Goal: Task Accomplishment & Management: Manage account settings

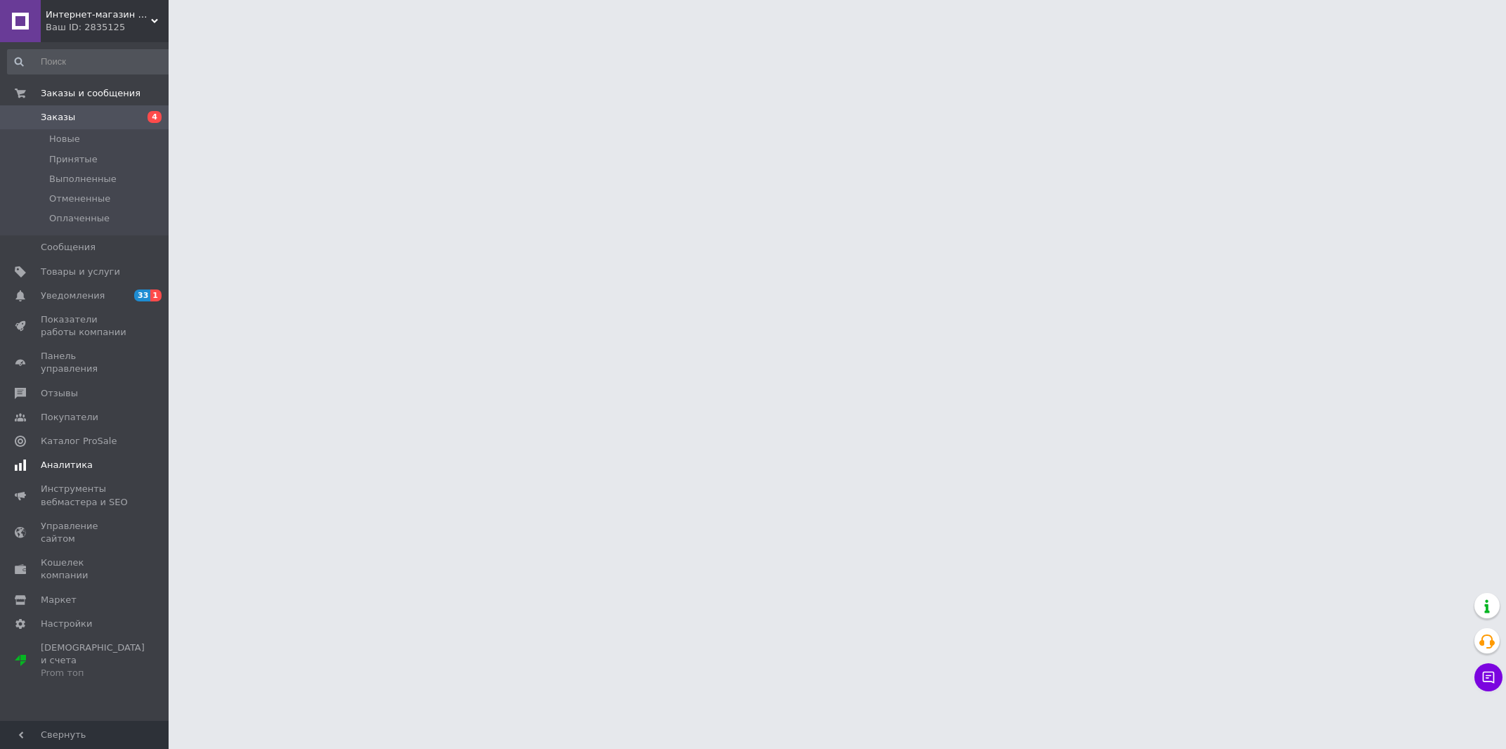
drag, startPoint x: 39, startPoint y: 296, endPoint x: 93, endPoint y: 300, distance: 54.2
click at [40, 296] on span at bounding box center [20, 295] width 41 height 13
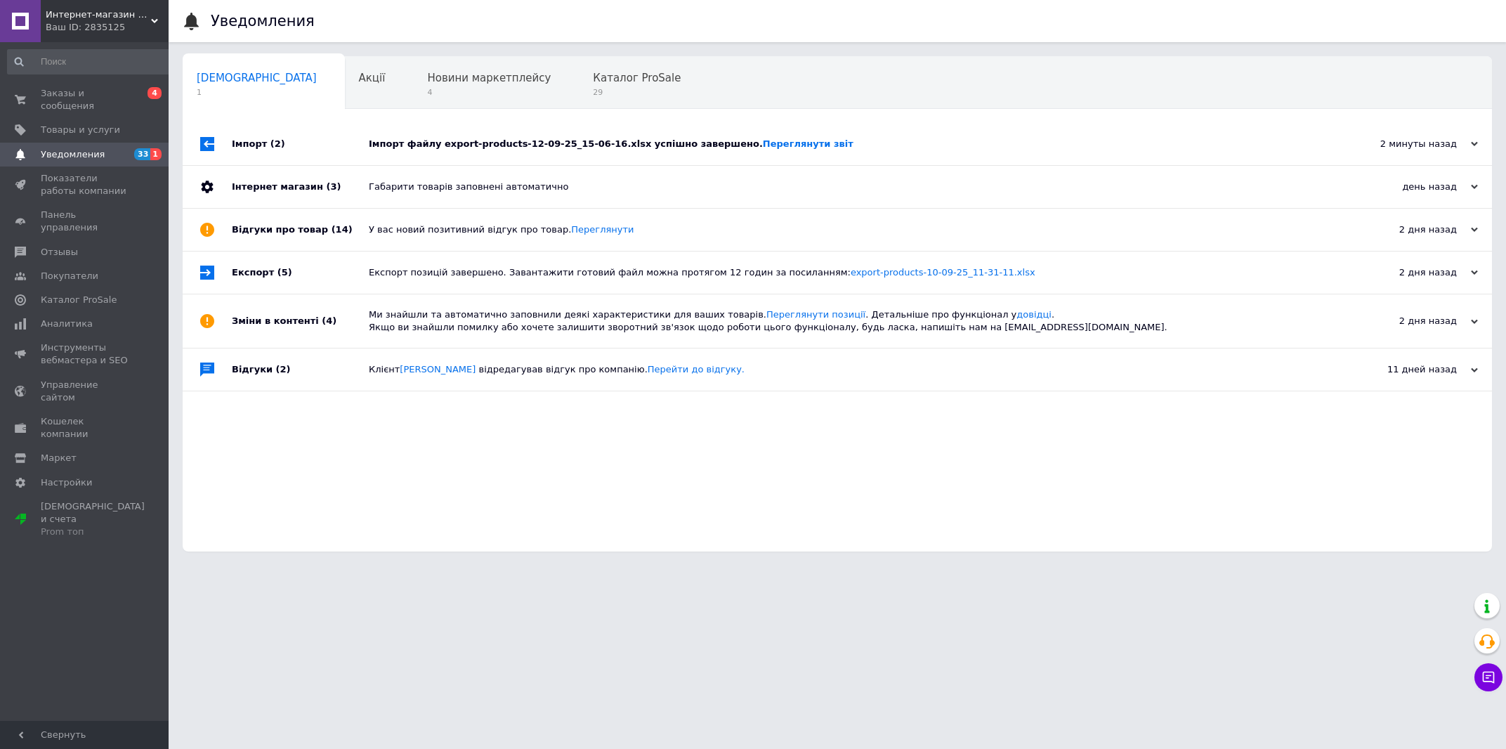
click at [865, 150] on div "Імпорт файлу export-products-12-09-25_15-06-16.xlsx успішно завершено. Переглян…" at bounding box center [853, 144] width 969 height 13
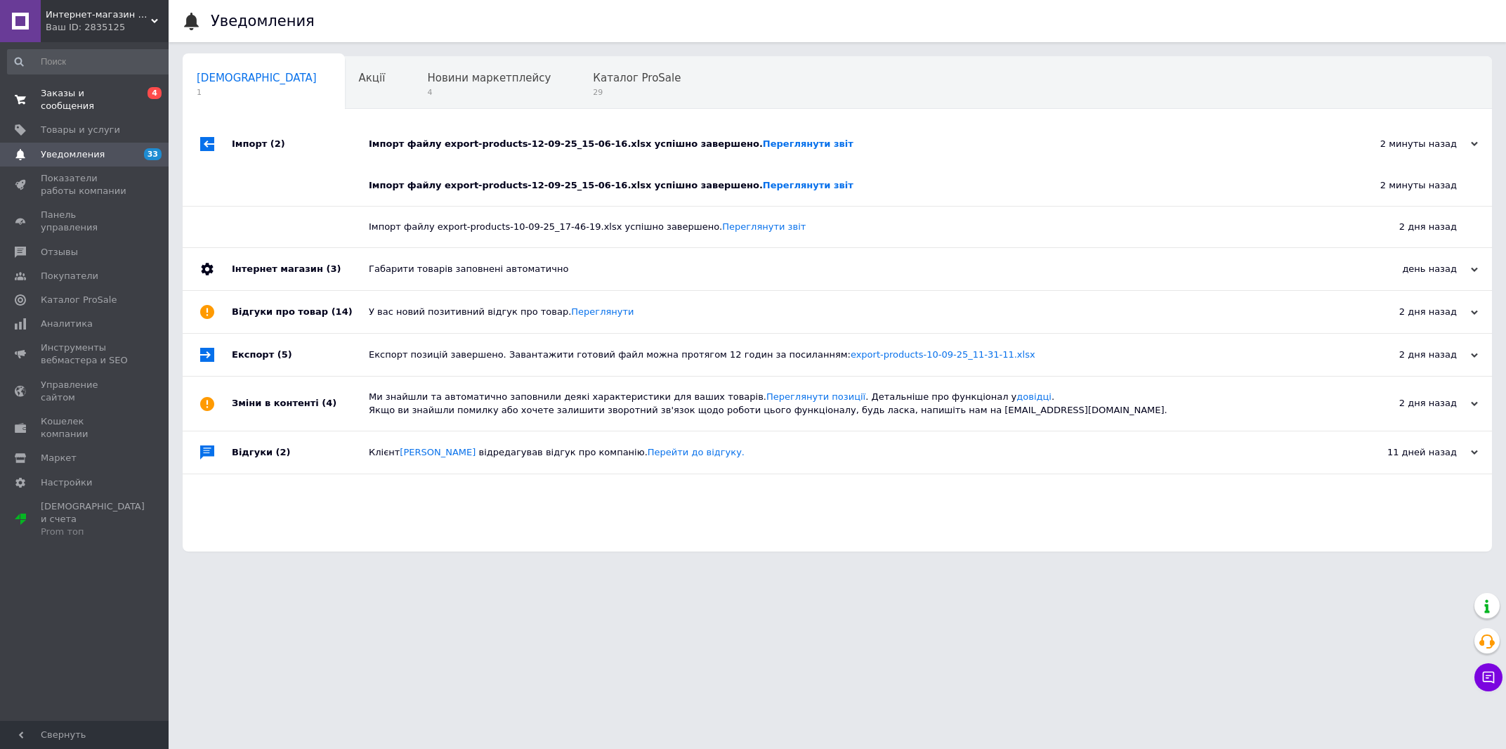
click at [100, 98] on span "Заказы и сообщения" at bounding box center [85, 99] width 89 height 25
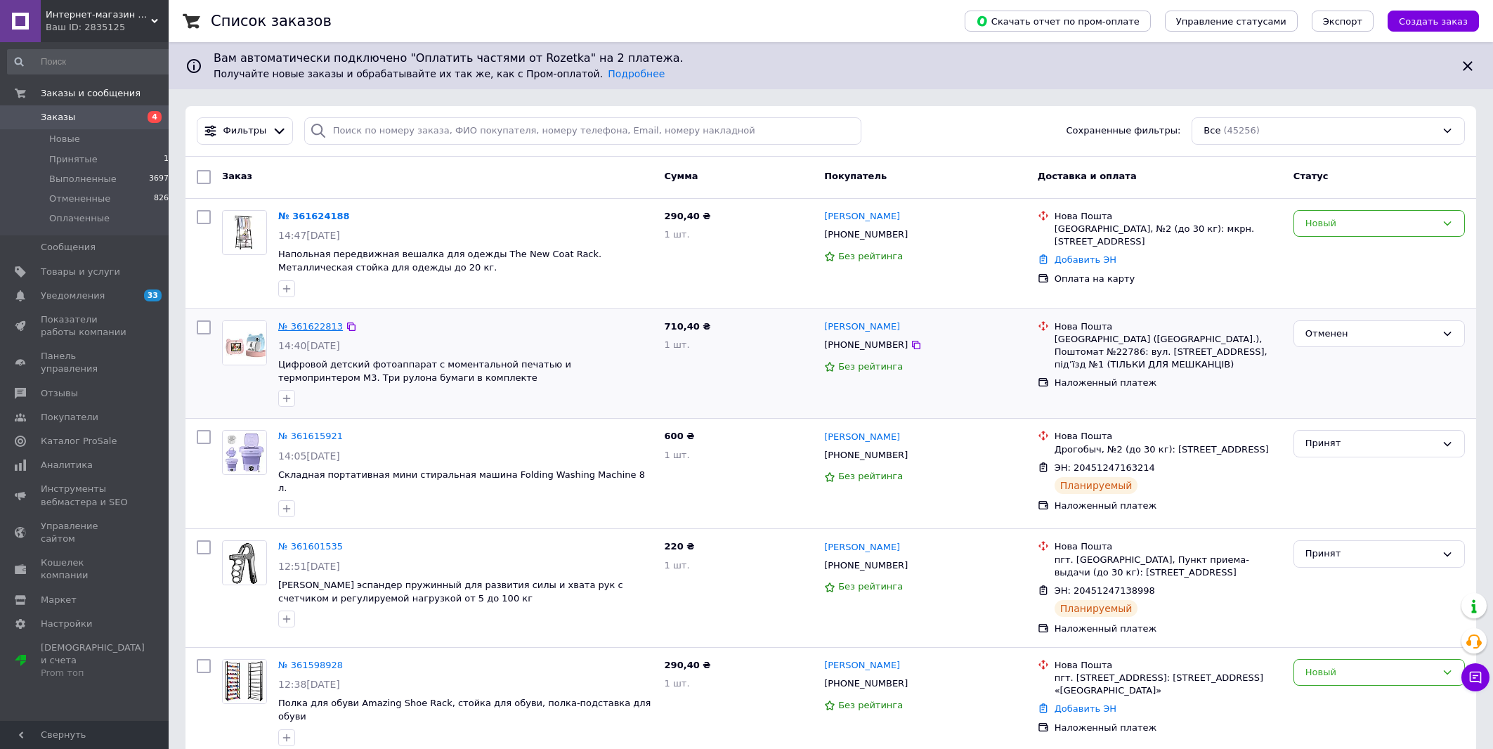
click at [325, 331] on link "№ 361622813" at bounding box center [310, 326] width 65 height 11
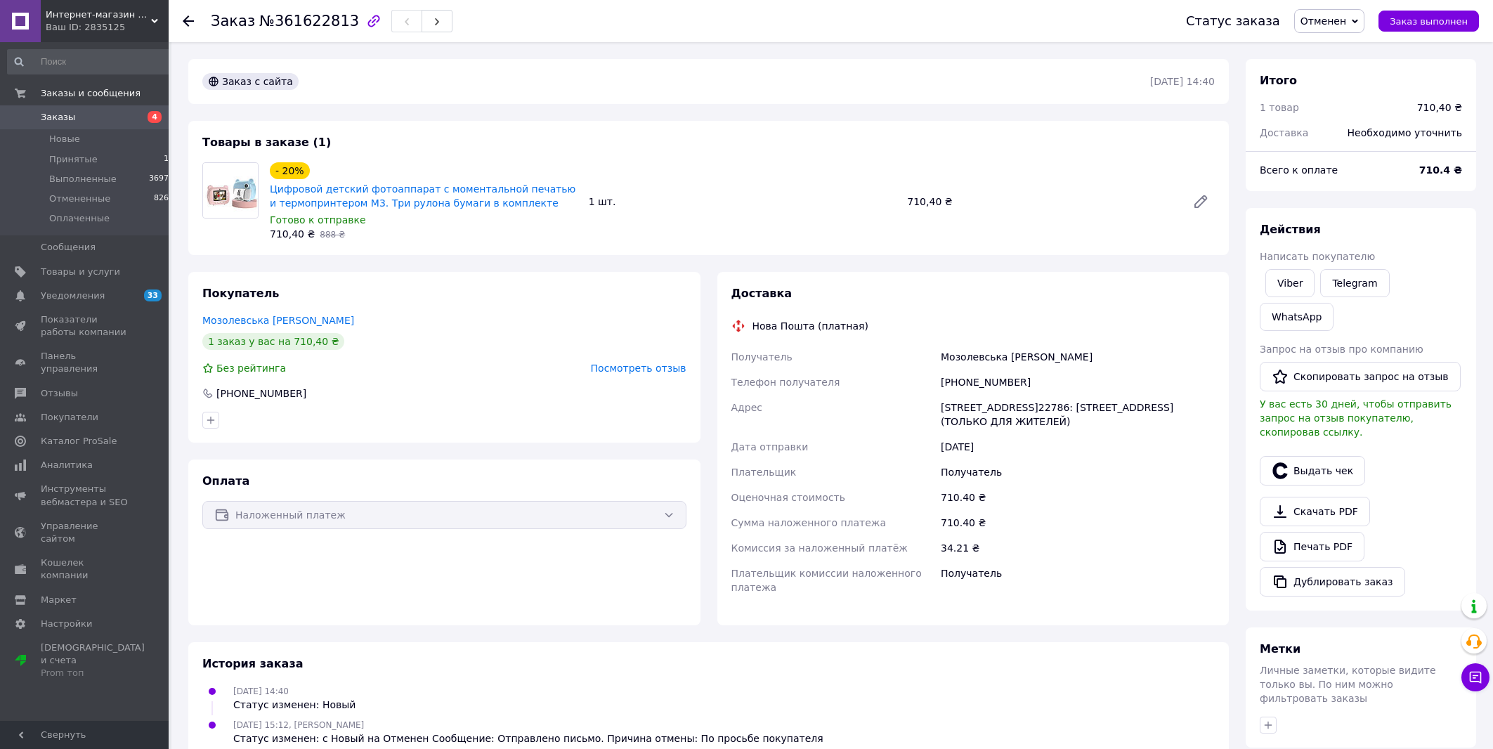
scroll to position [157, 0]
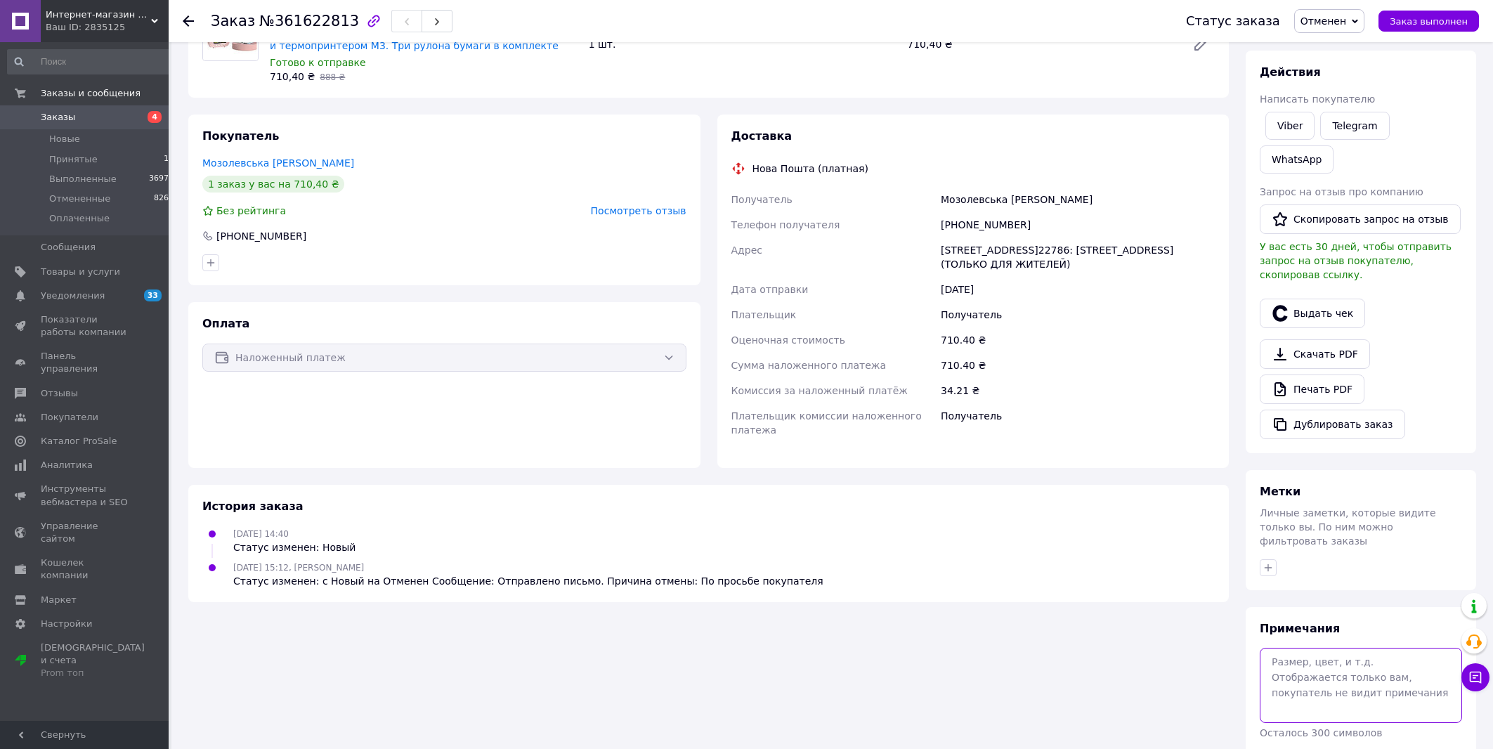
click at [1386, 648] on textarea at bounding box center [1361, 685] width 202 height 74
type textarea "l"
type textarea "думала разноцветним печатает"
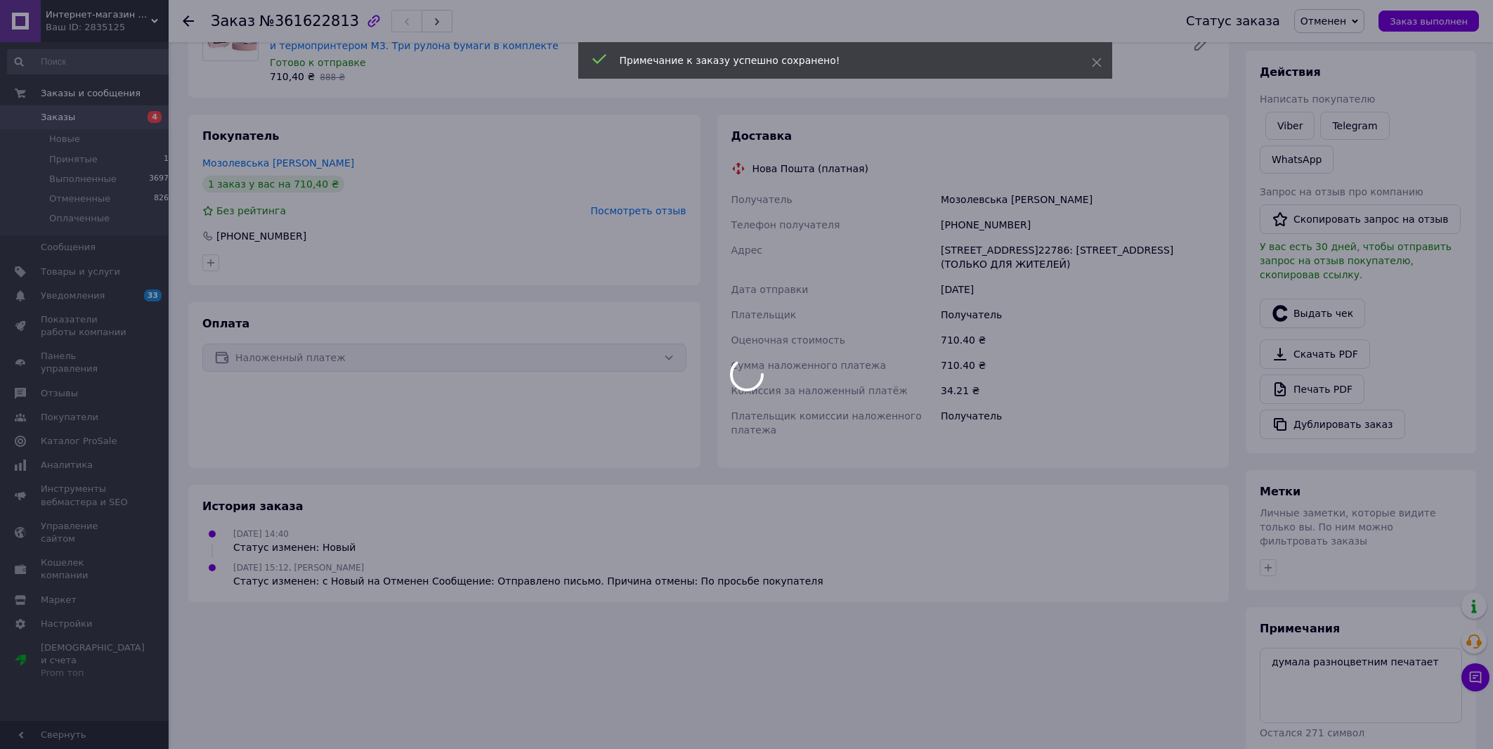
scroll to position [0, 0]
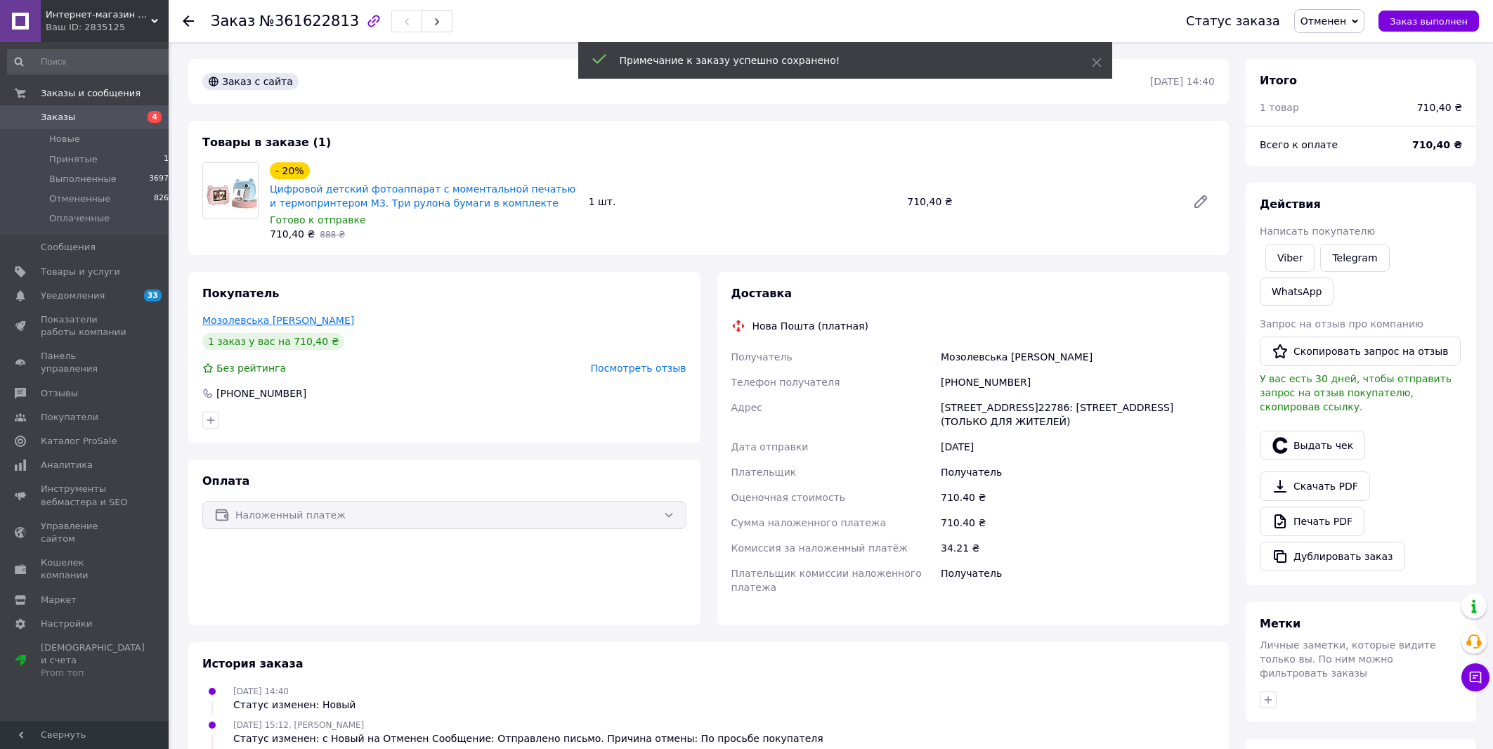
click at [247, 316] on link "Мозолевська [PERSON_NAME]" at bounding box center [278, 320] width 152 height 11
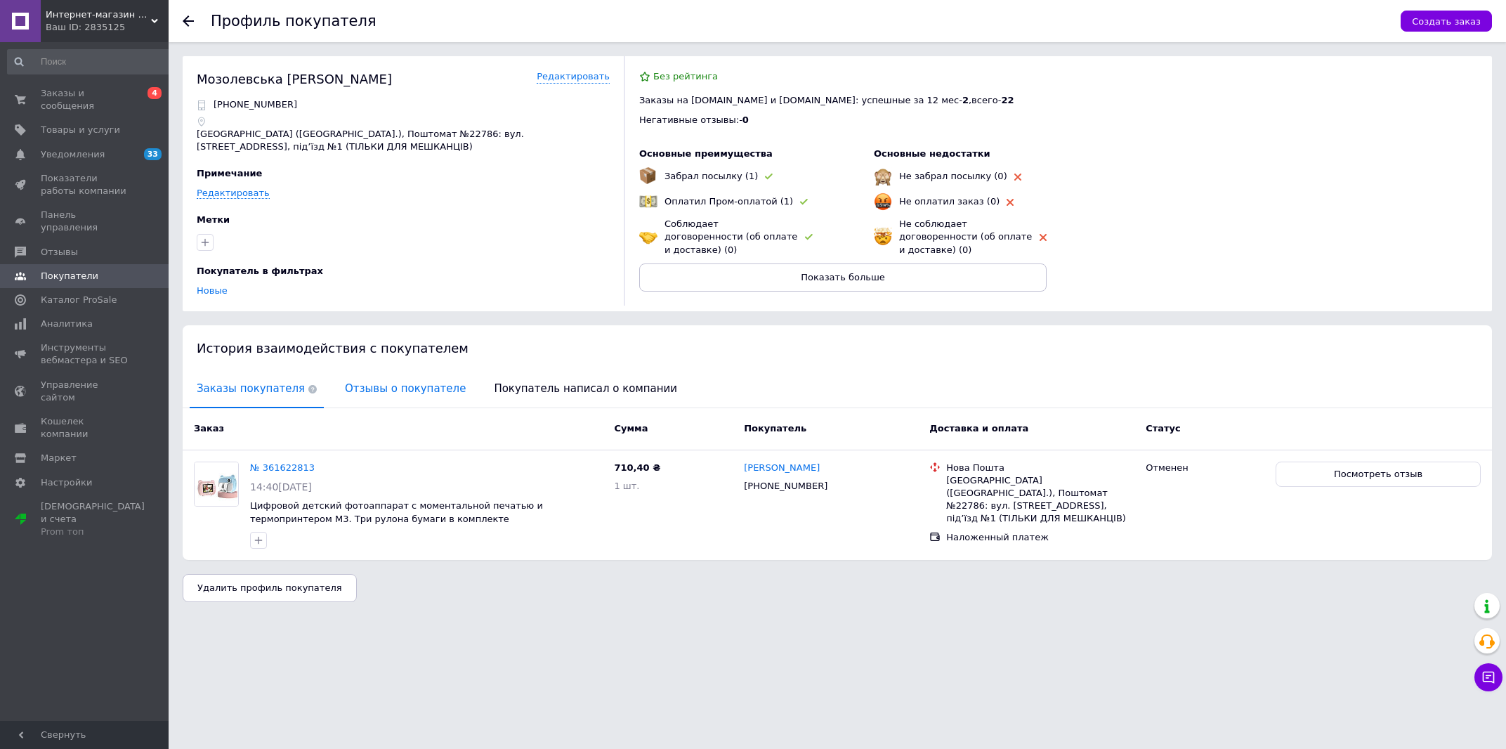
click at [390, 376] on span "Отзывы о покупателе" at bounding box center [405, 389] width 135 height 36
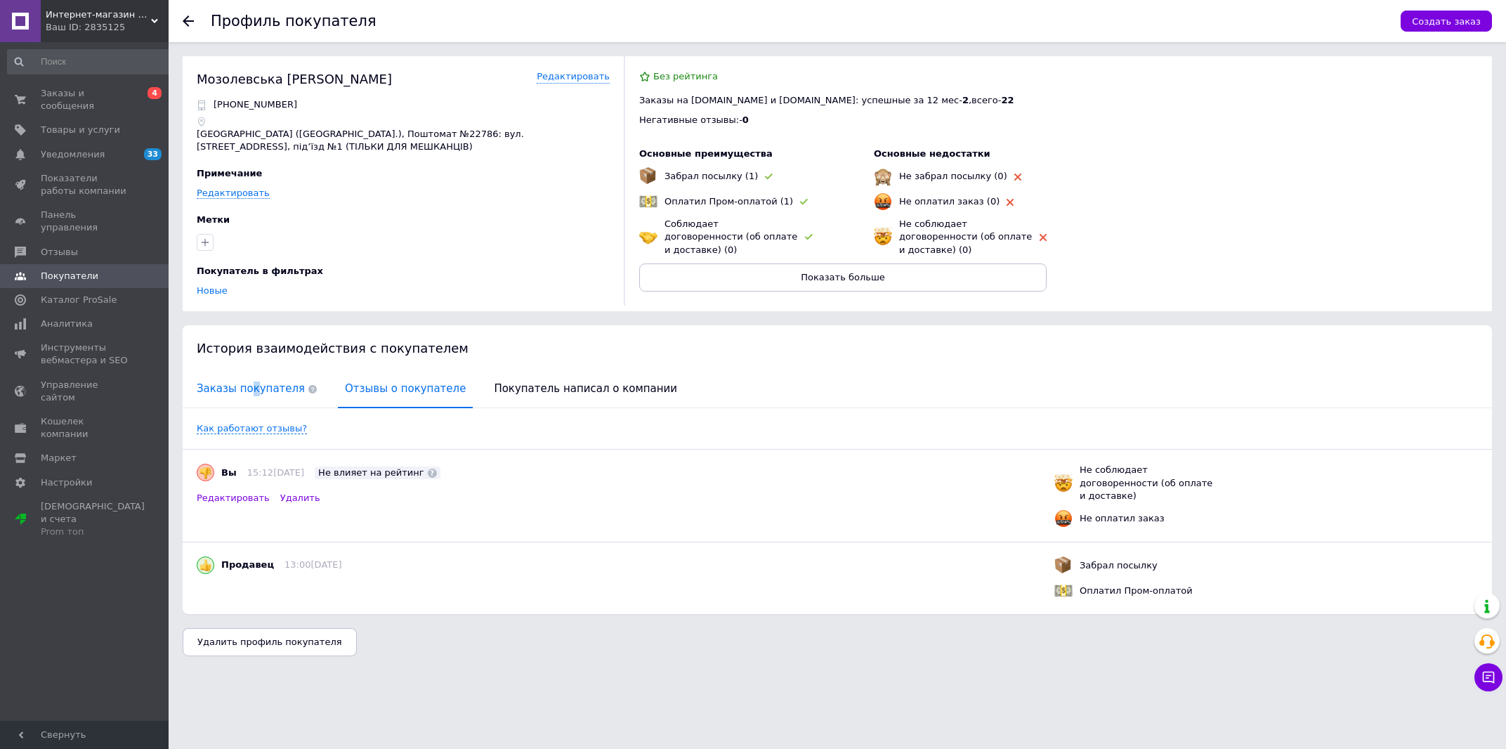
drag, startPoint x: 249, startPoint y: 386, endPoint x: 270, endPoint y: 385, distance: 21.1
click at [247, 384] on span "Заказы покупателя" at bounding box center [257, 389] width 134 height 36
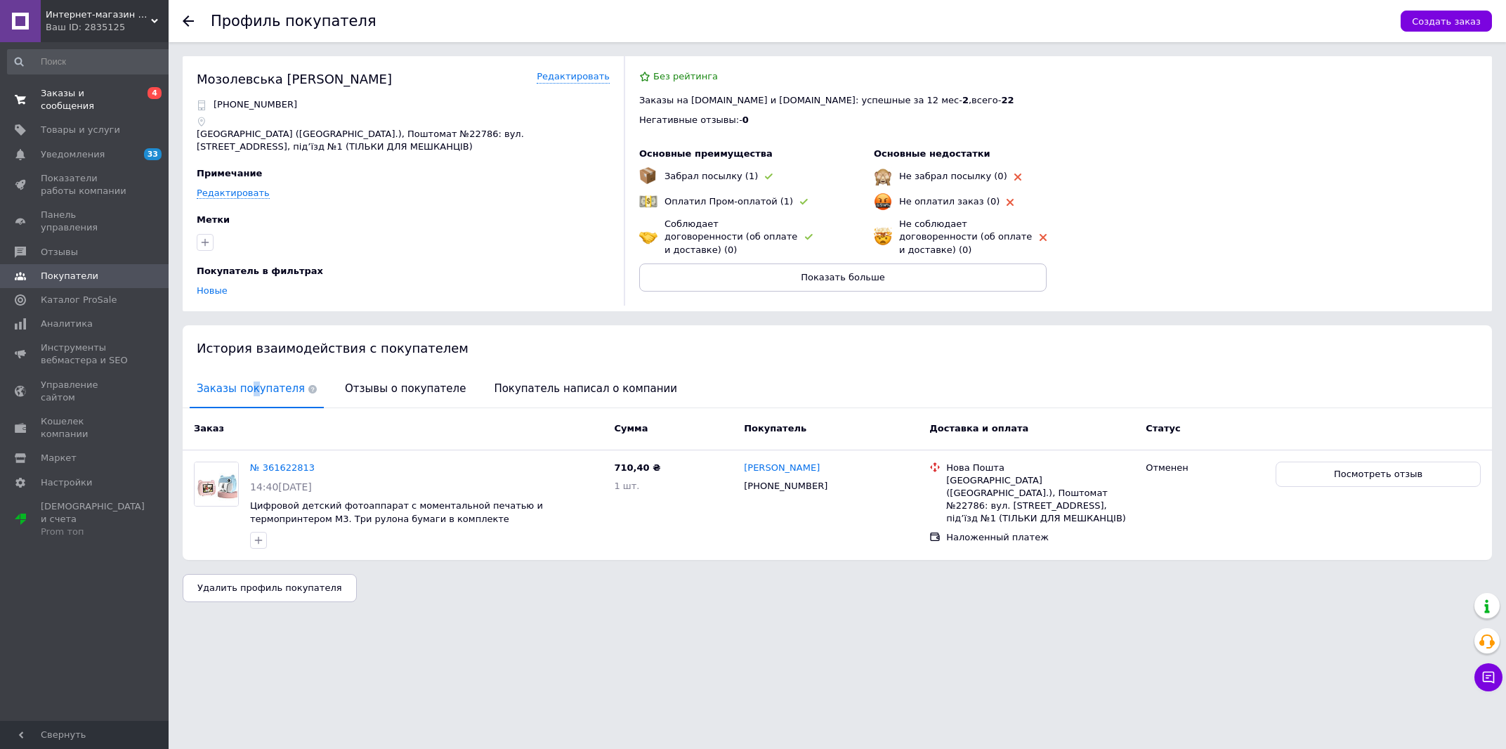
drag, startPoint x: 101, startPoint y: 89, endPoint x: 110, endPoint y: 96, distance: 11.5
click at [102, 90] on span "Заказы и сообщения" at bounding box center [85, 99] width 89 height 25
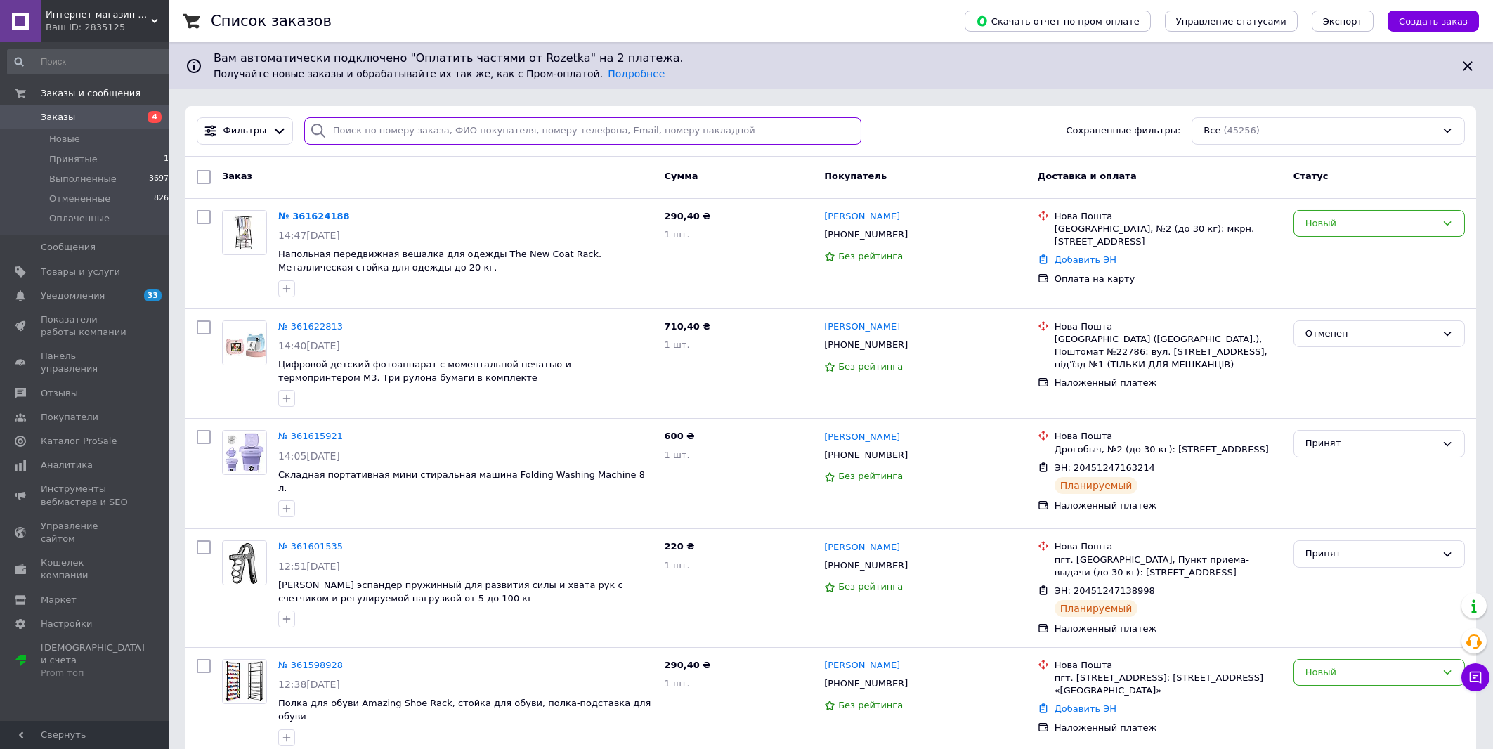
click at [641, 136] on input "search" at bounding box center [582, 130] width 557 height 27
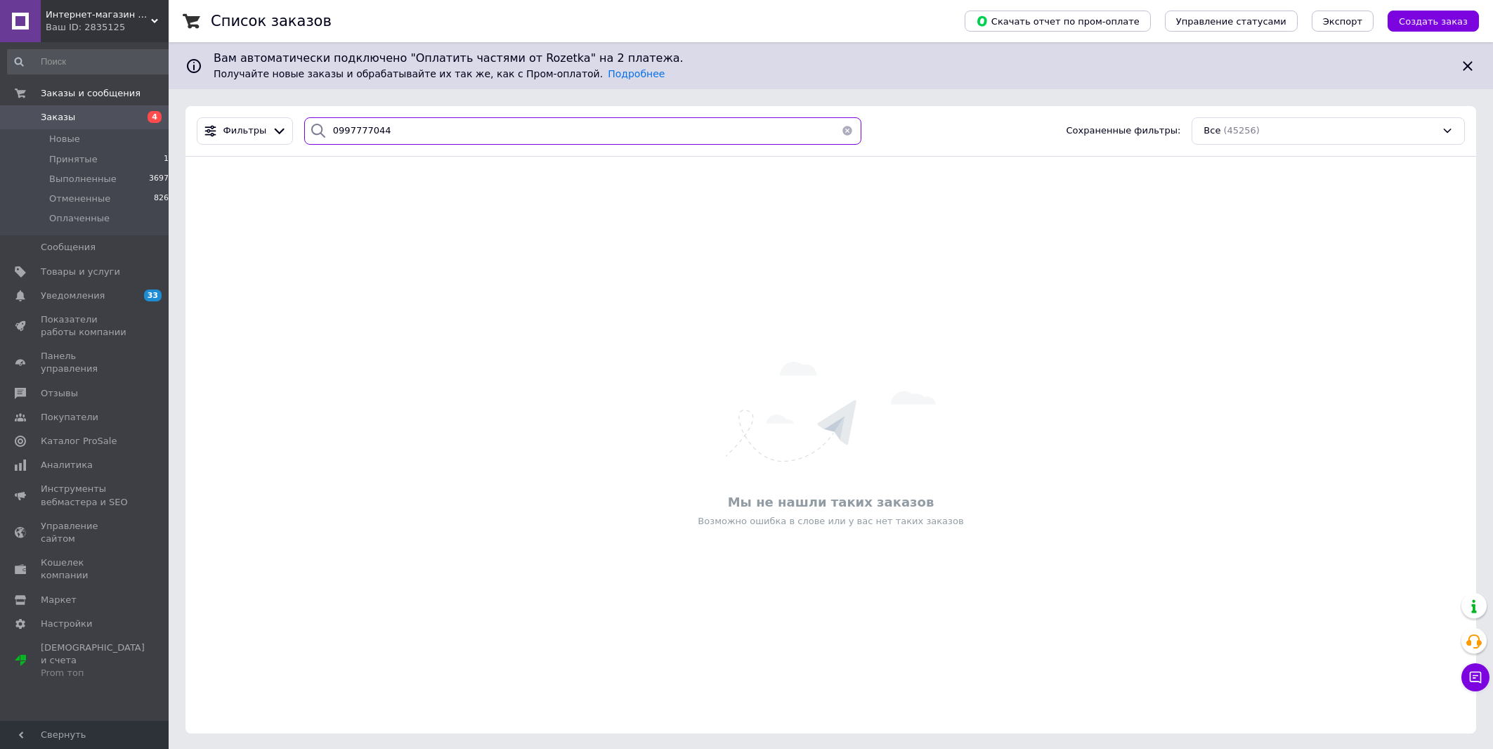
click at [517, 133] on input "0997777044" at bounding box center [582, 130] width 557 height 27
click at [516, 132] on input "0997777044" at bounding box center [582, 130] width 557 height 27
type input "0997777044"
click at [1152, 237] on div "Мы не нашли таких заказов Возможно ошибка в слове или у вас нет таких заказов" at bounding box center [830, 445] width 1291 height 549
click at [116, 122] on span "Заказы" at bounding box center [85, 117] width 89 height 13
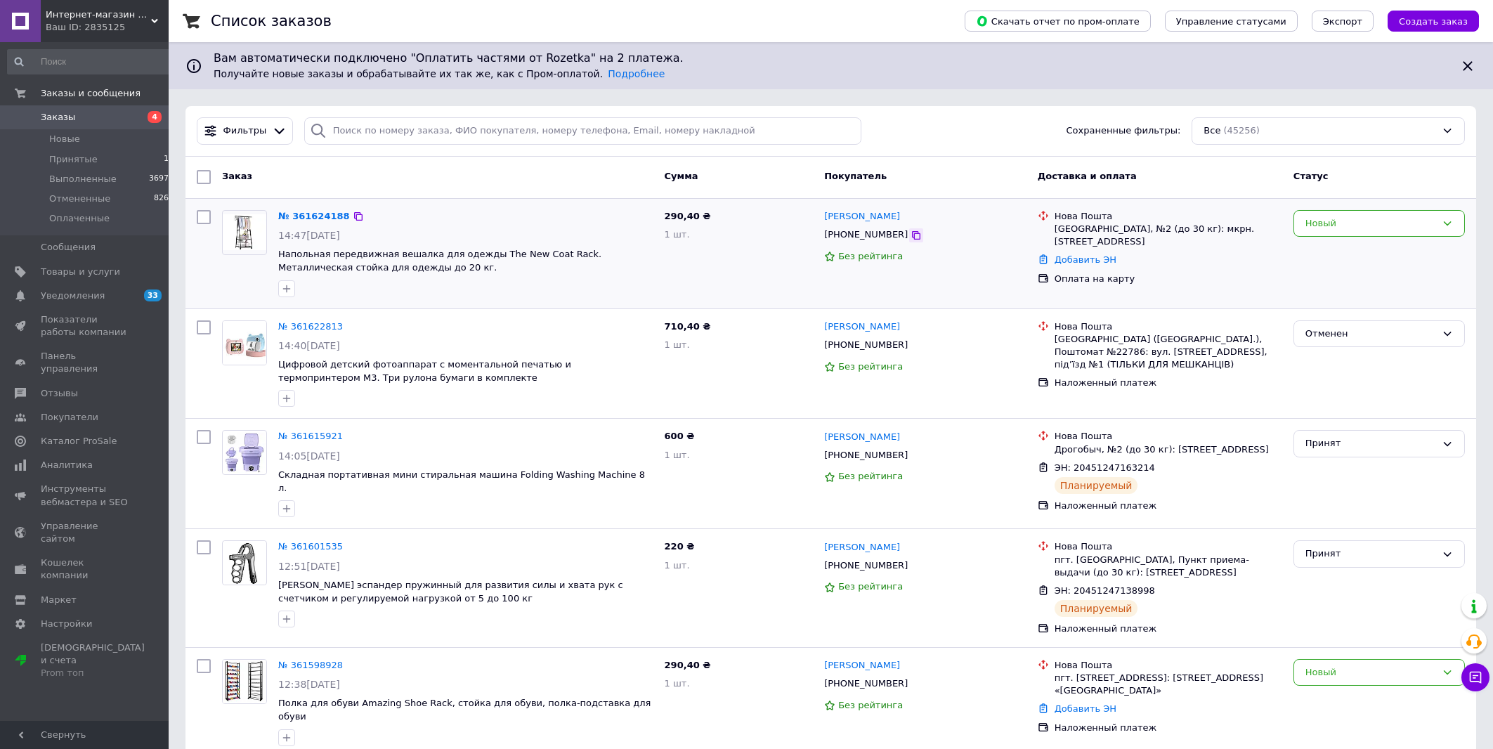
click at [912, 234] on icon at bounding box center [916, 235] width 8 height 8
click at [1185, 408] on div "Нова Пошта Київ ([GEOGRAPHIC_DATA].), Поштомат №22786: вул. [STREET_ADDRESS], п…" at bounding box center [1160, 364] width 256 height 98
click at [885, 214] on link "[PERSON_NAME]" at bounding box center [862, 216] width 76 height 13
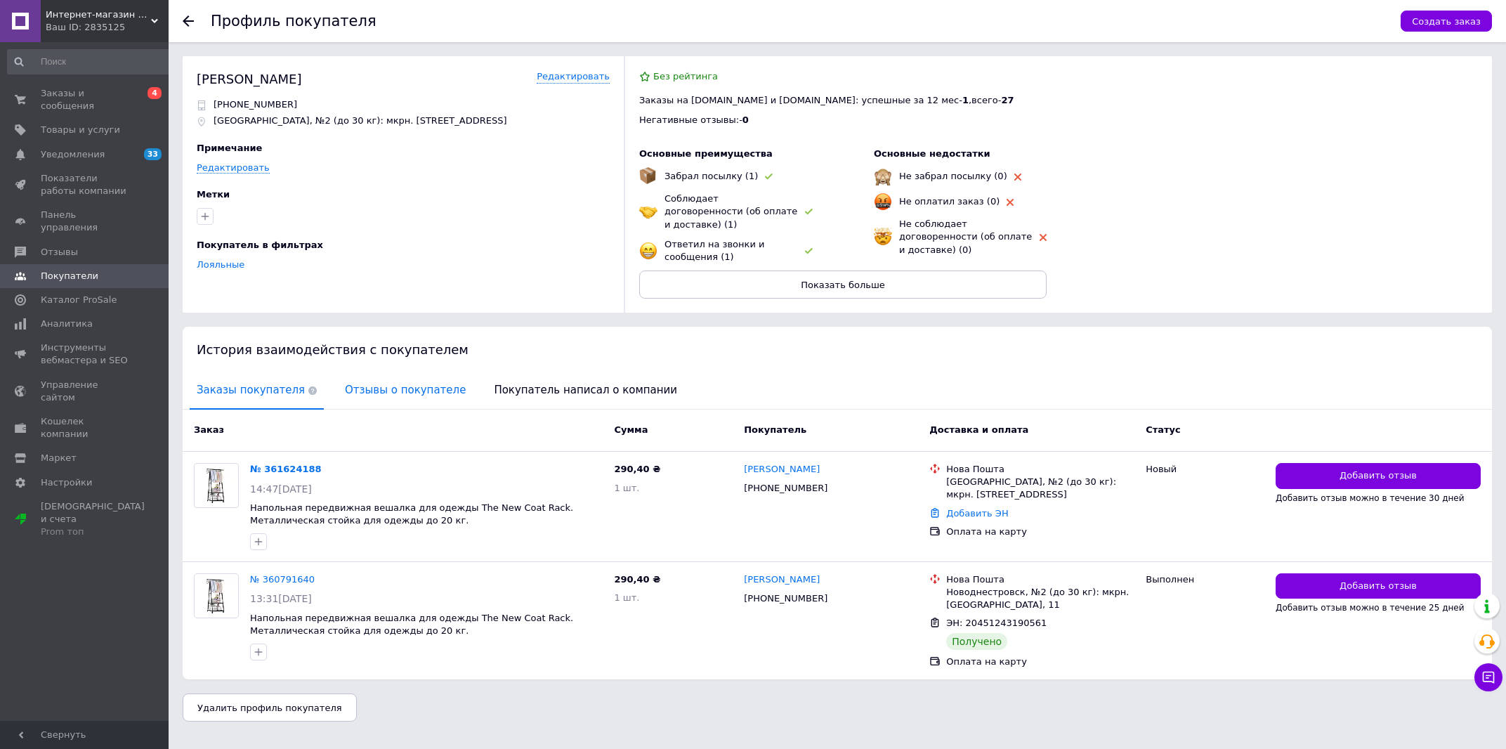
click at [347, 372] on span "Отзывы о покупателе" at bounding box center [405, 390] width 135 height 36
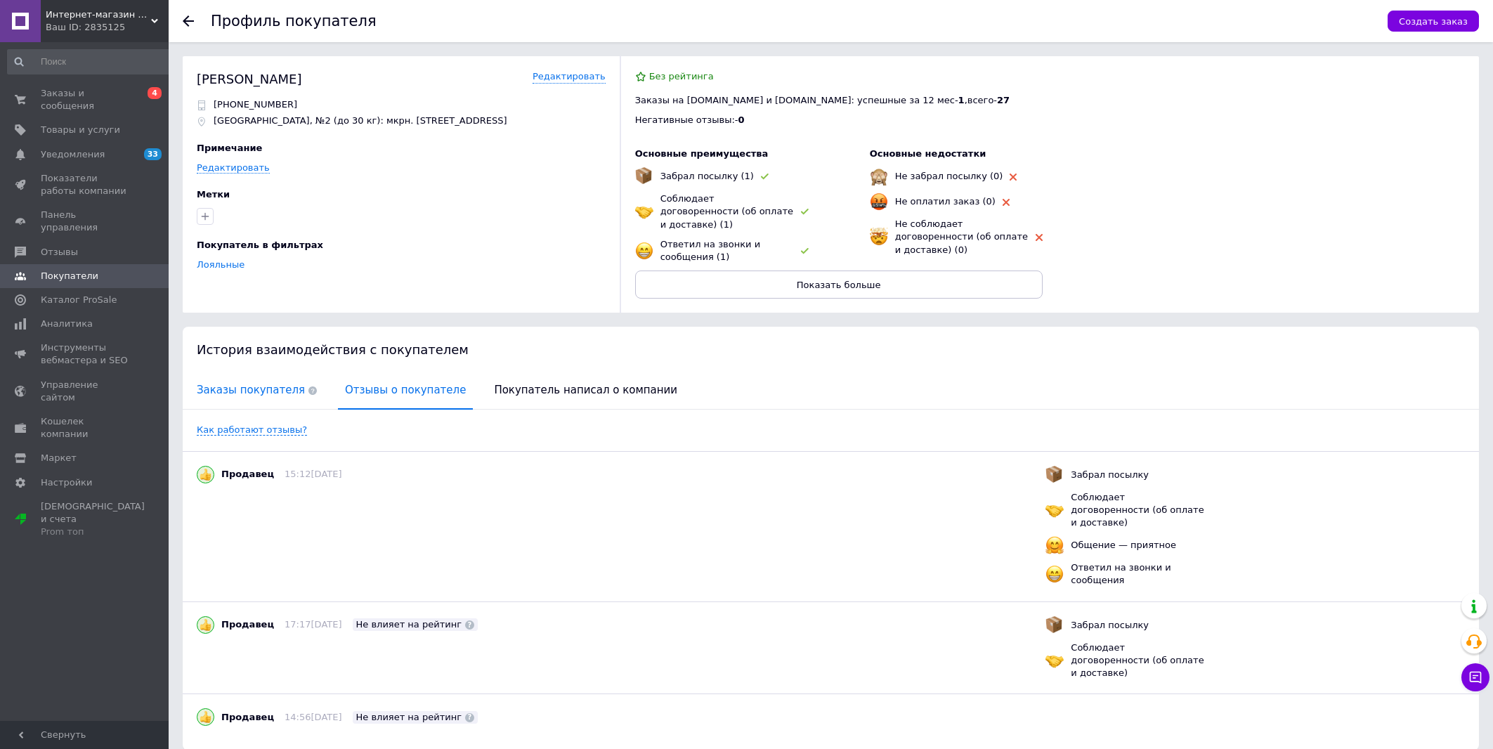
click at [254, 376] on span "Заказы покупателя" at bounding box center [257, 390] width 134 height 36
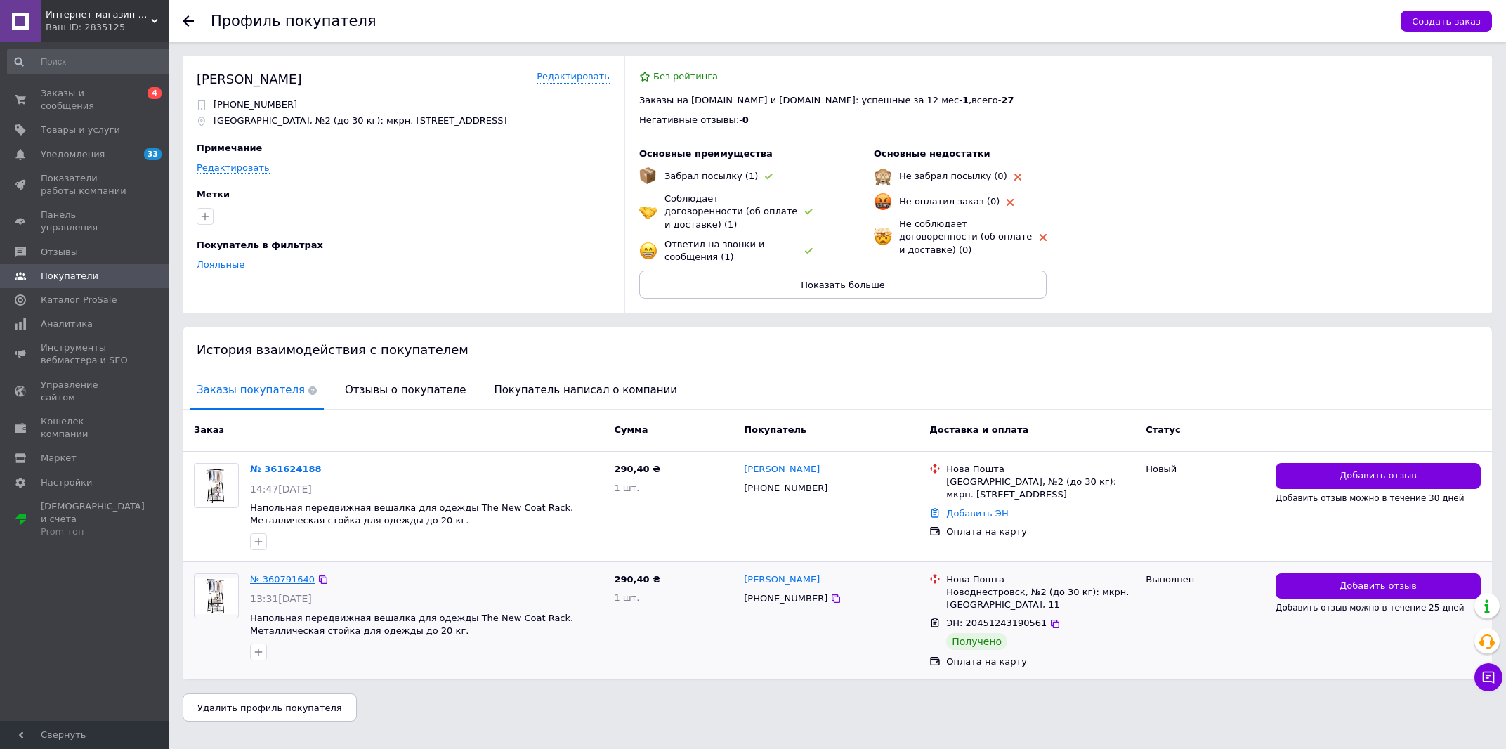
click at [285, 574] on link "№ 360791640" at bounding box center [282, 579] width 65 height 11
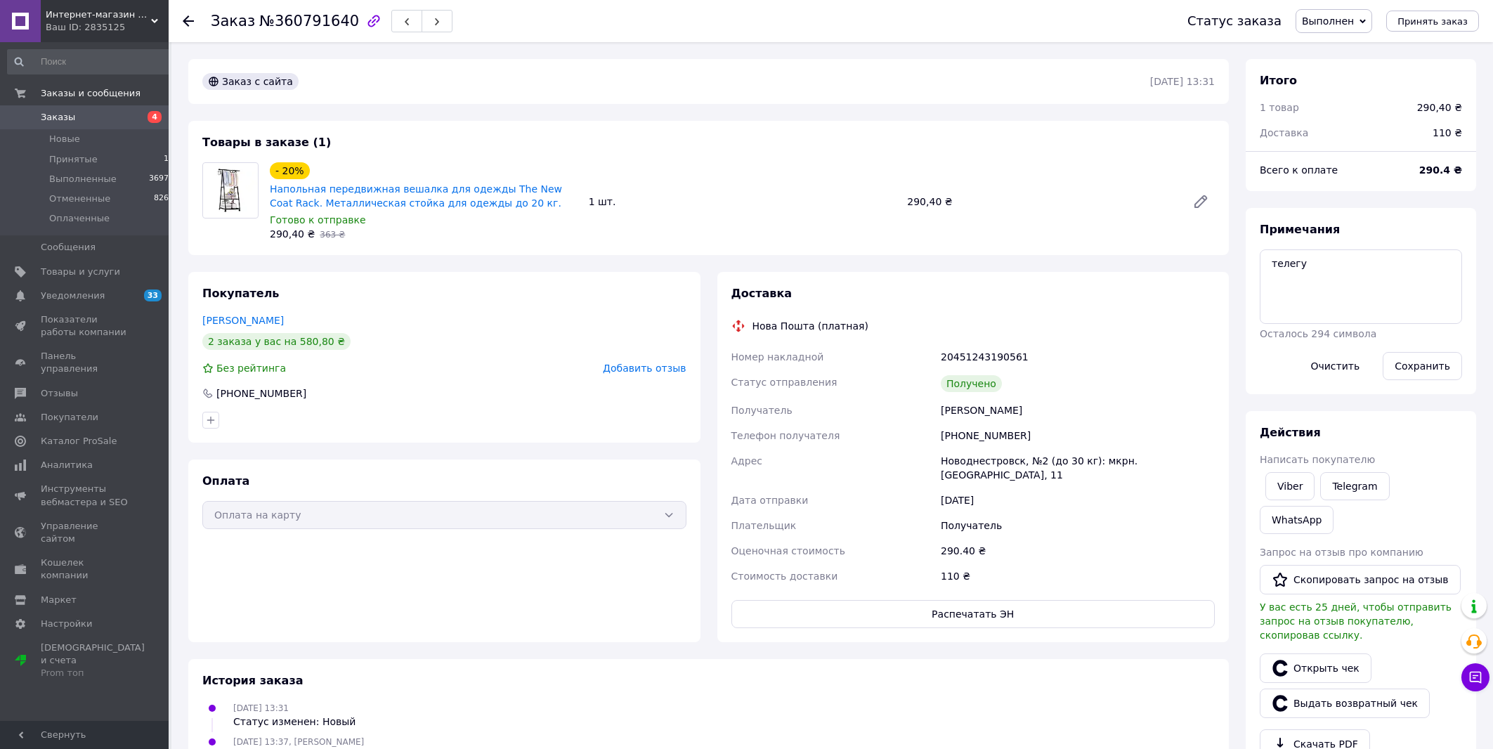
click at [131, 110] on link "Заказы 4" at bounding box center [91, 117] width 182 height 24
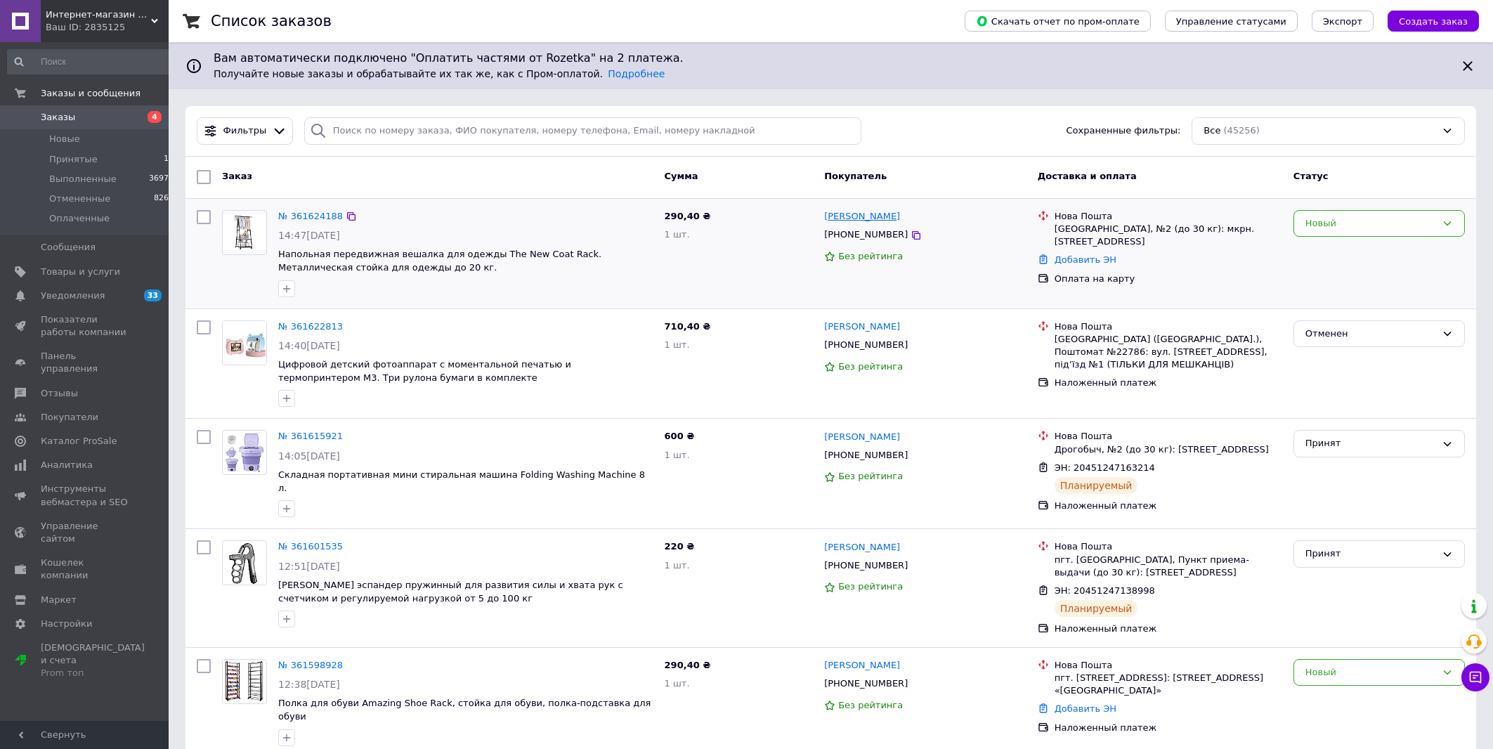
click at [846, 218] on link "[PERSON_NAME]" at bounding box center [862, 216] width 76 height 13
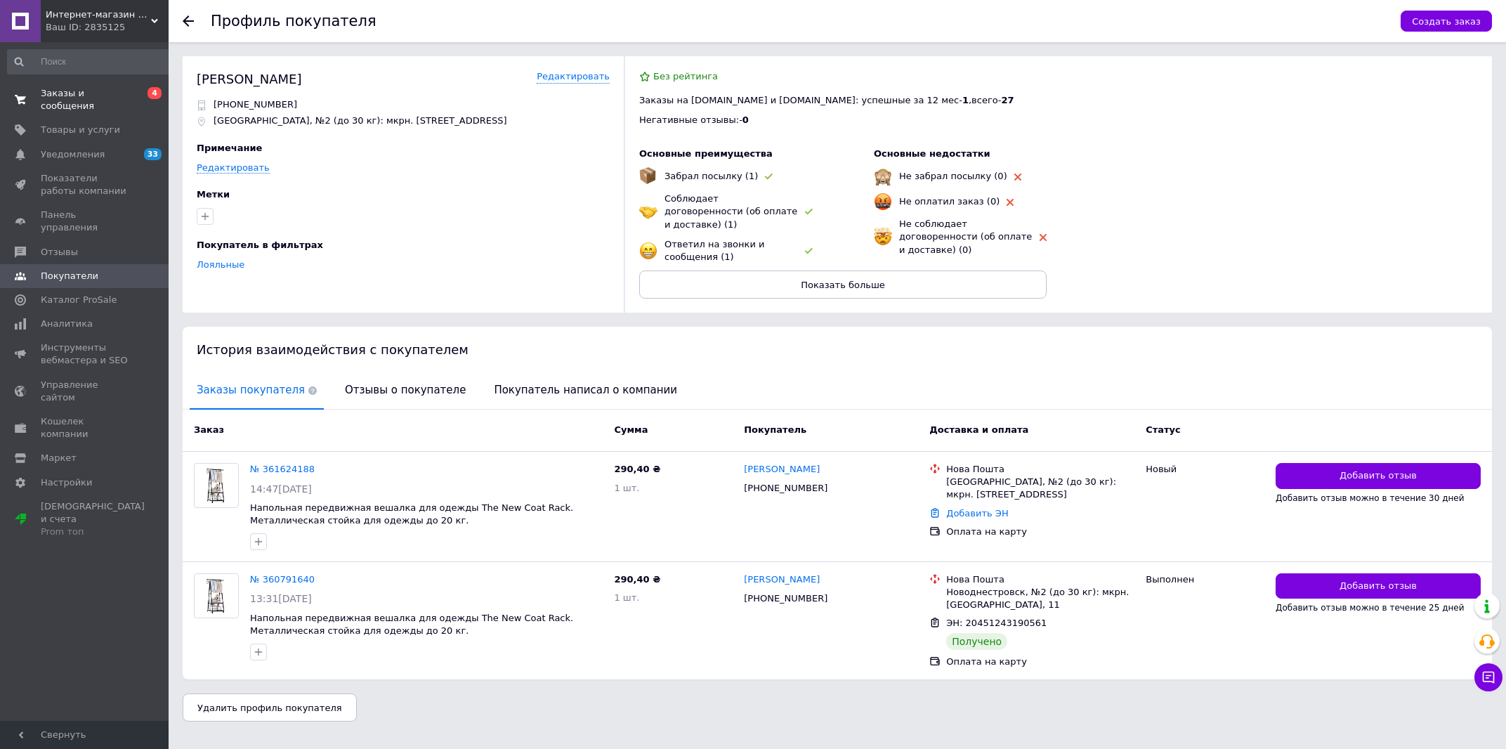
click at [74, 89] on span "Заказы и сообщения" at bounding box center [85, 99] width 89 height 25
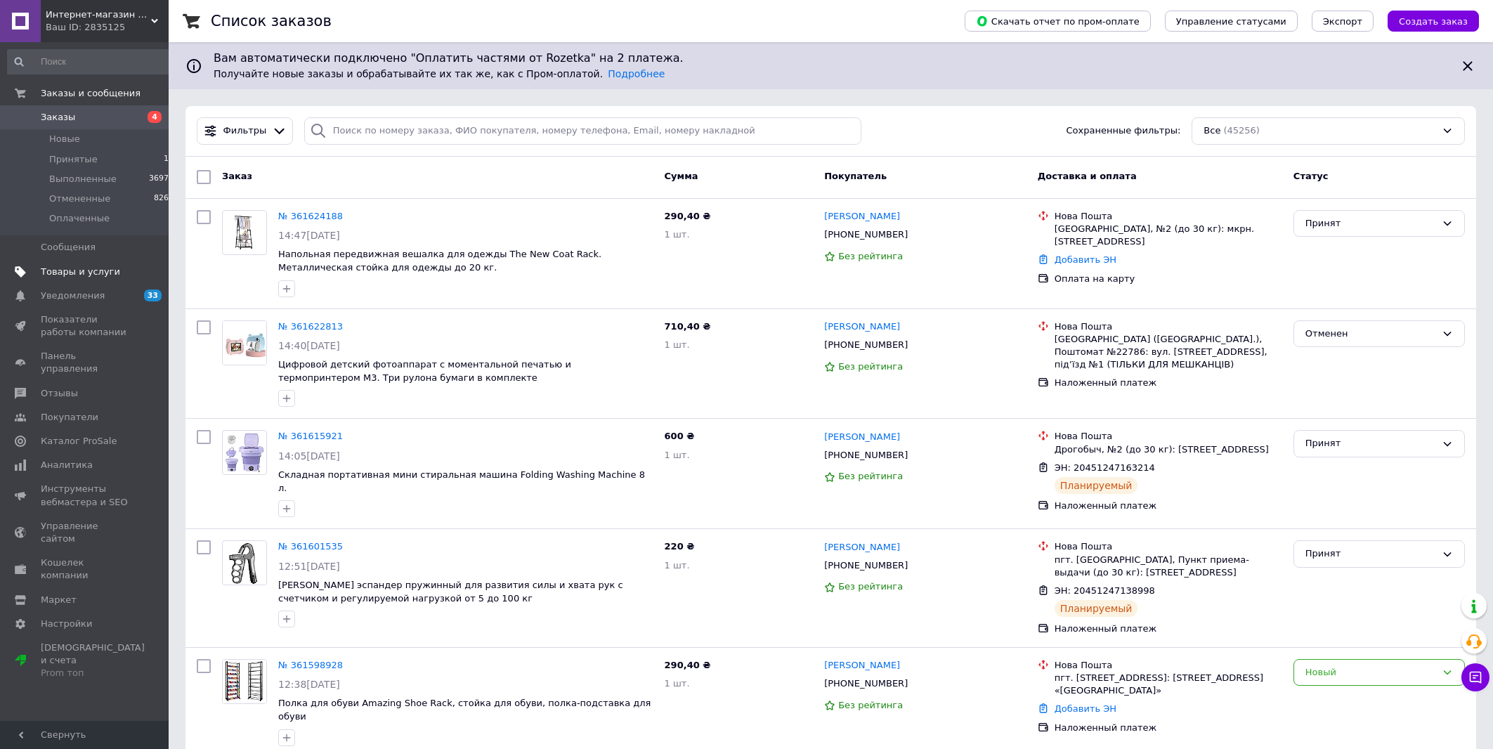
click at [80, 269] on span "Товары и услуги" at bounding box center [80, 272] width 79 height 13
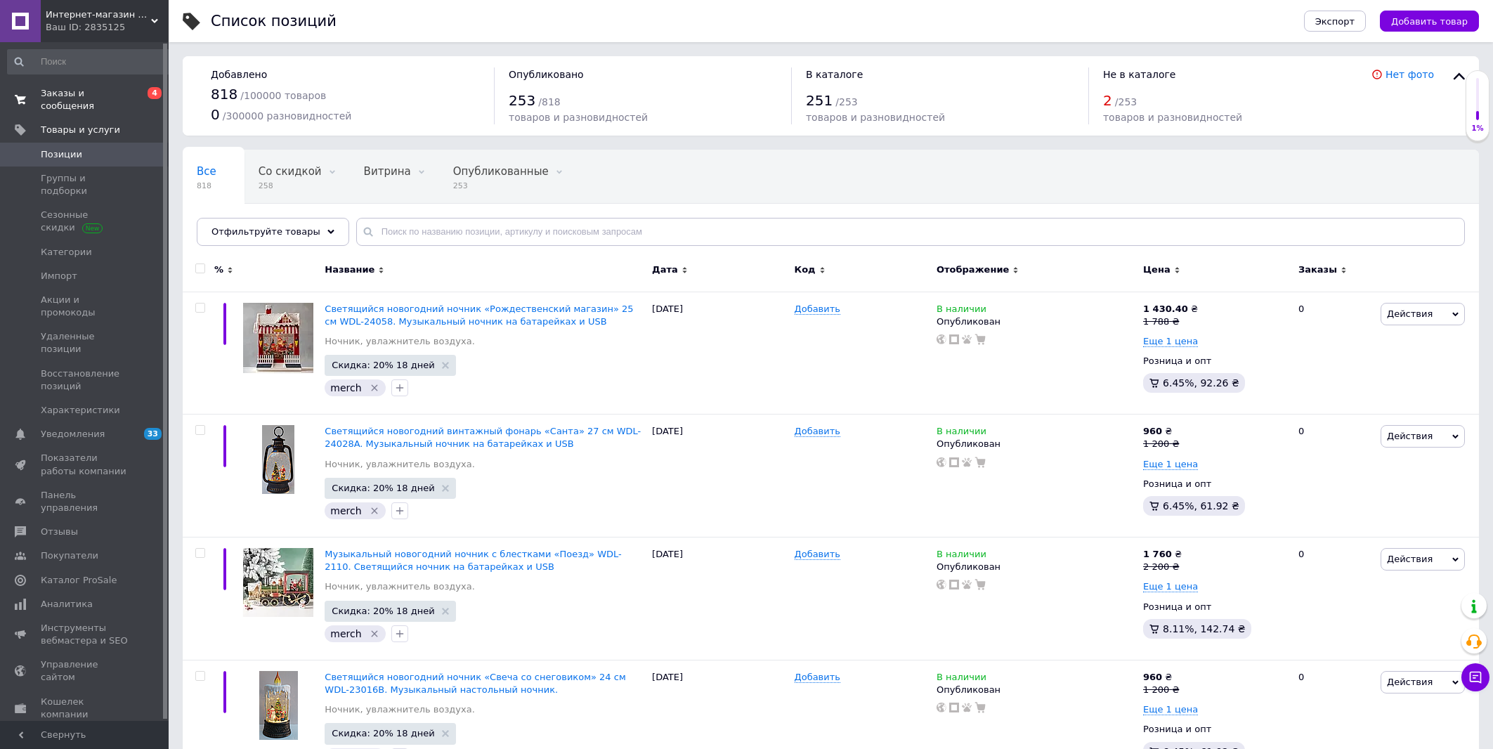
click at [107, 95] on span "Заказы и сообщения" at bounding box center [85, 99] width 89 height 25
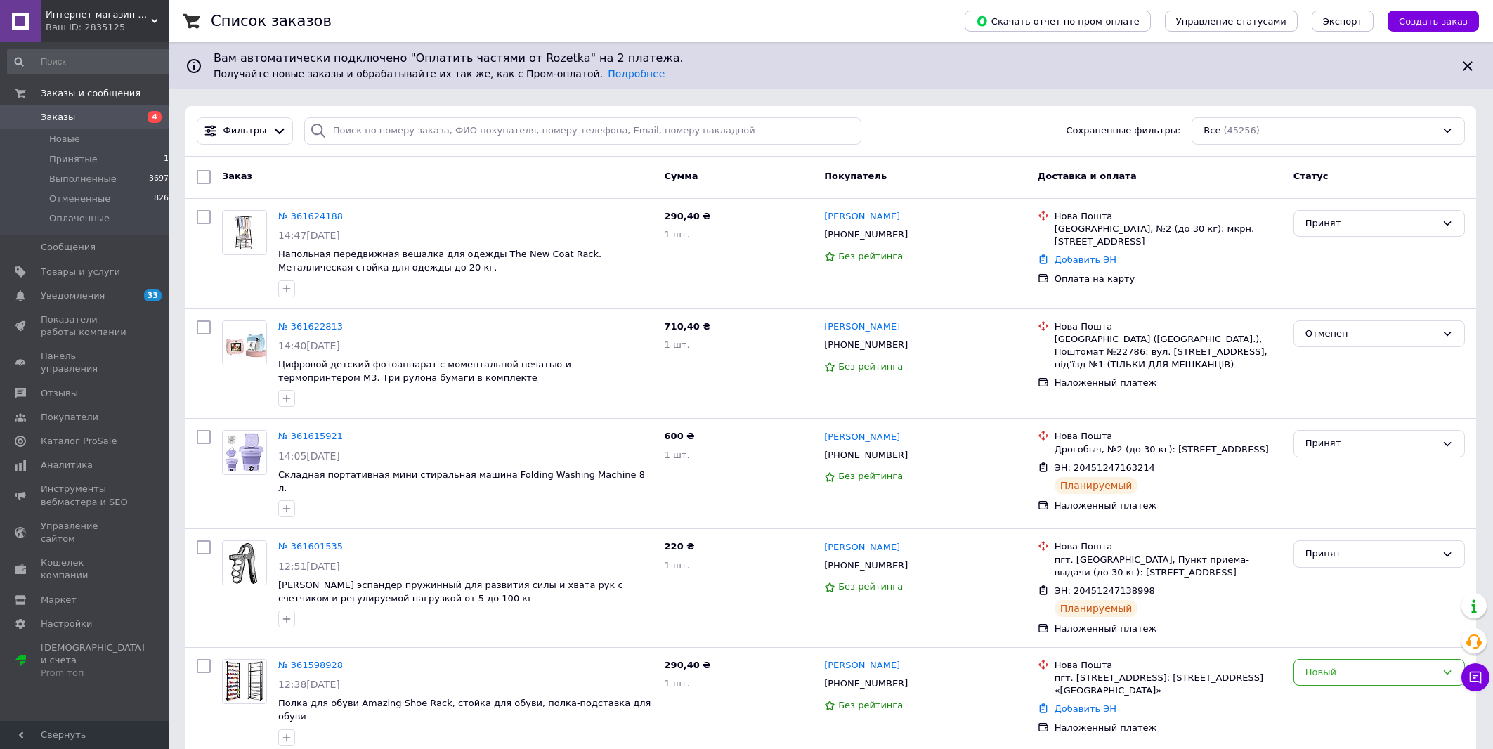
click at [98, 114] on span "Заказы" at bounding box center [85, 117] width 89 height 13
click at [89, 270] on span "Товары и услуги" at bounding box center [80, 272] width 79 height 13
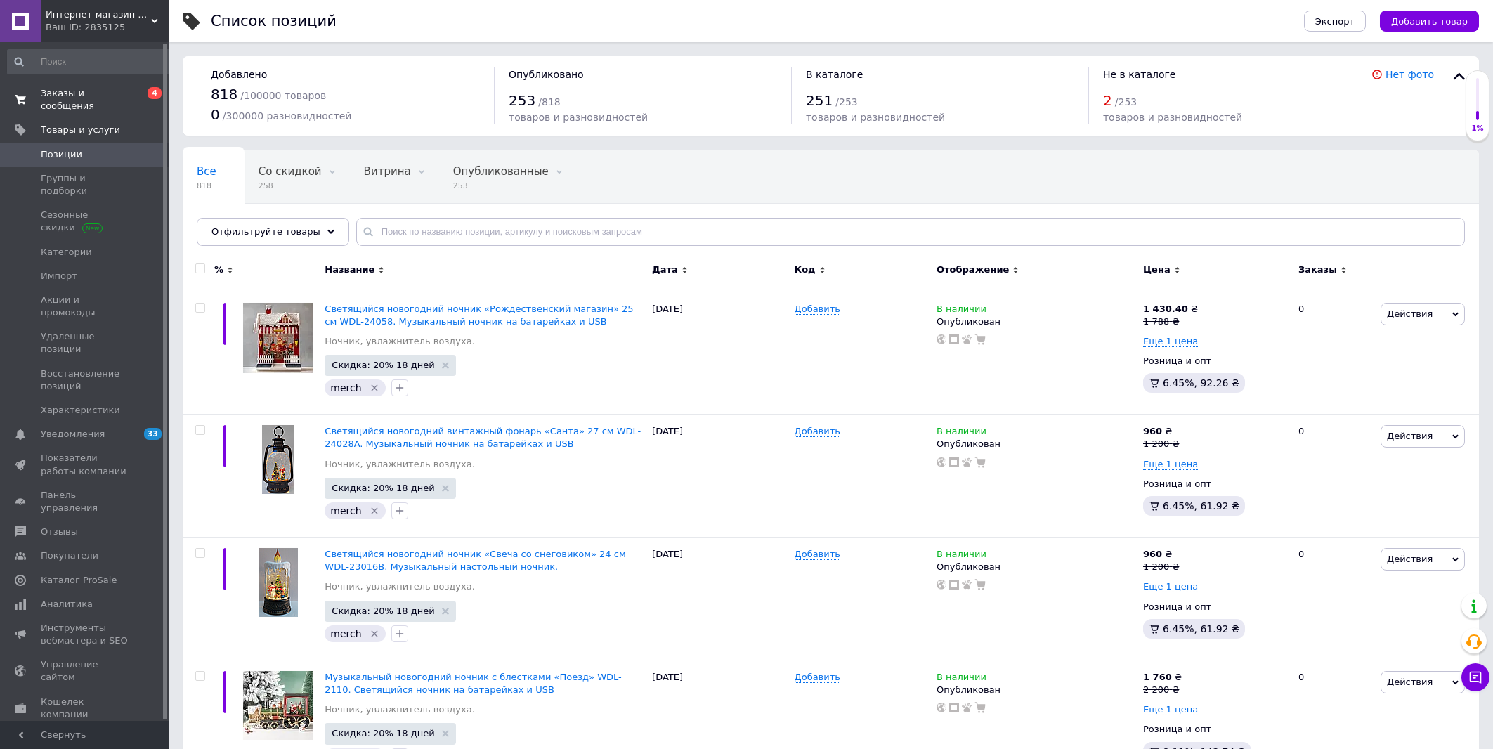
click at [96, 90] on span "Заказы и сообщения" at bounding box center [85, 99] width 89 height 25
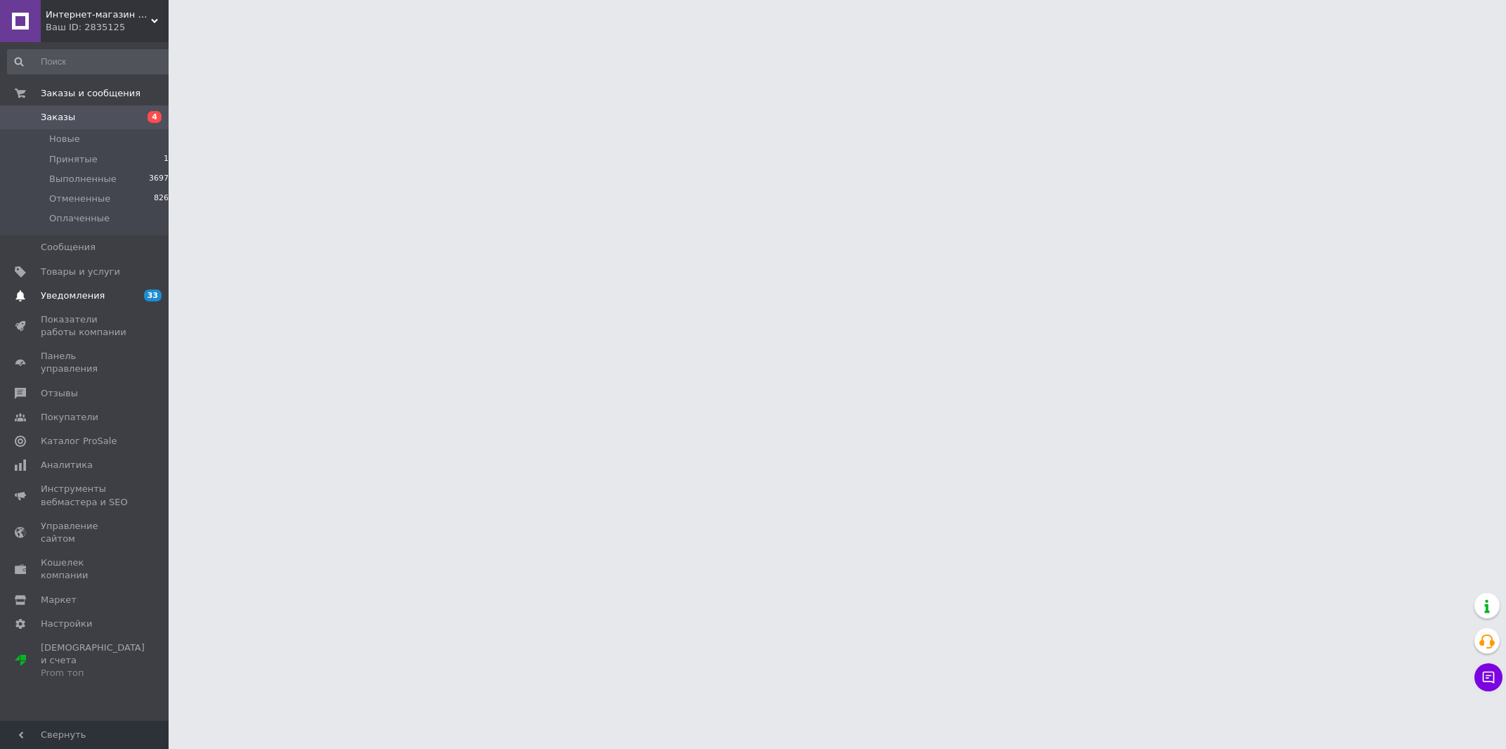
click at [98, 289] on span "Уведомления" at bounding box center [85, 295] width 89 height 13
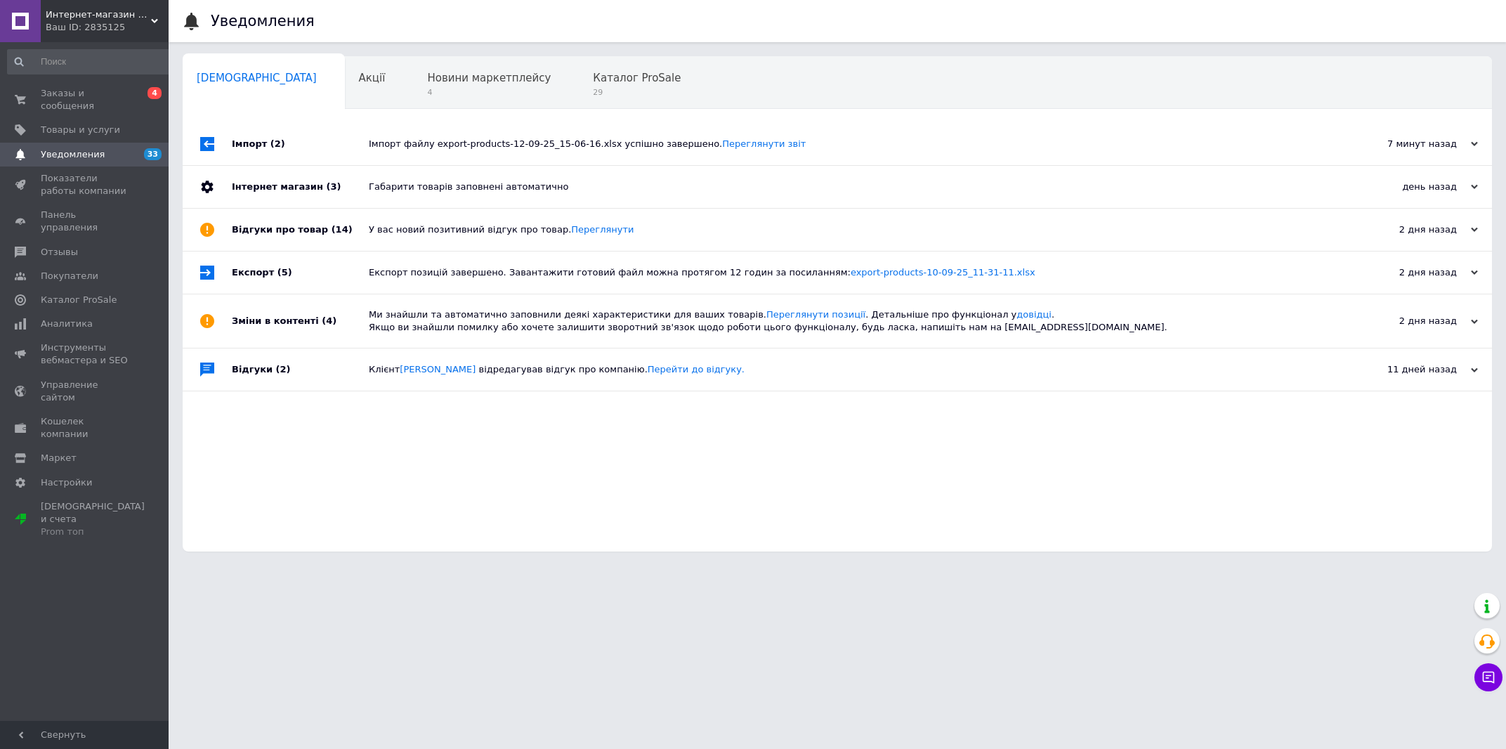
click at [93, 74] on div "Заказы и сообщения 0 4 Товары и услуги Уведомления 33 Показатели работы компани…" at bounding box center [91, 388] width 182 height 692
click at [89, 98] on span "Заказы и сообщения" at bounding box center [85, 99] width 89 height 25
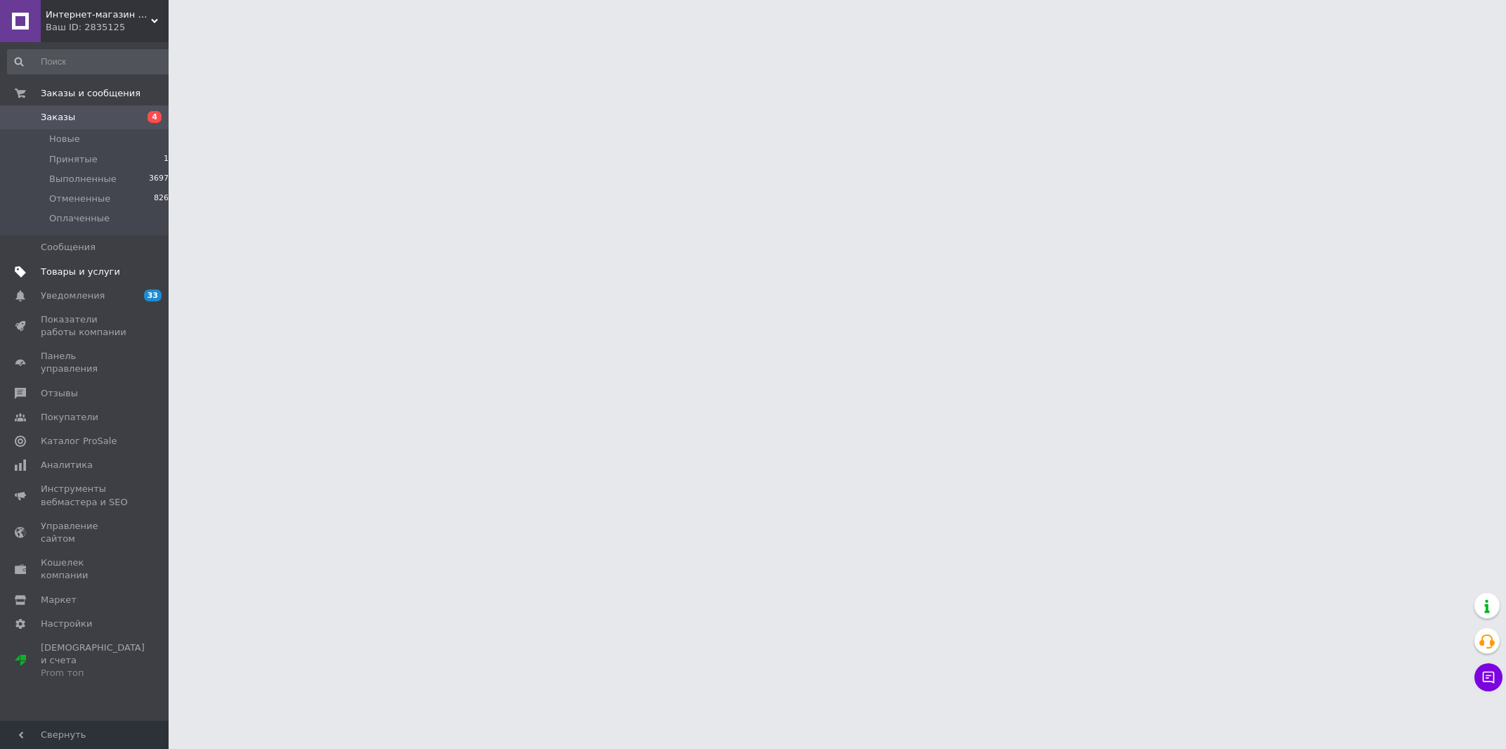
click at [107, 271] on span "Товары и услуги" at bounding box center [80, 272] width 79 height 13
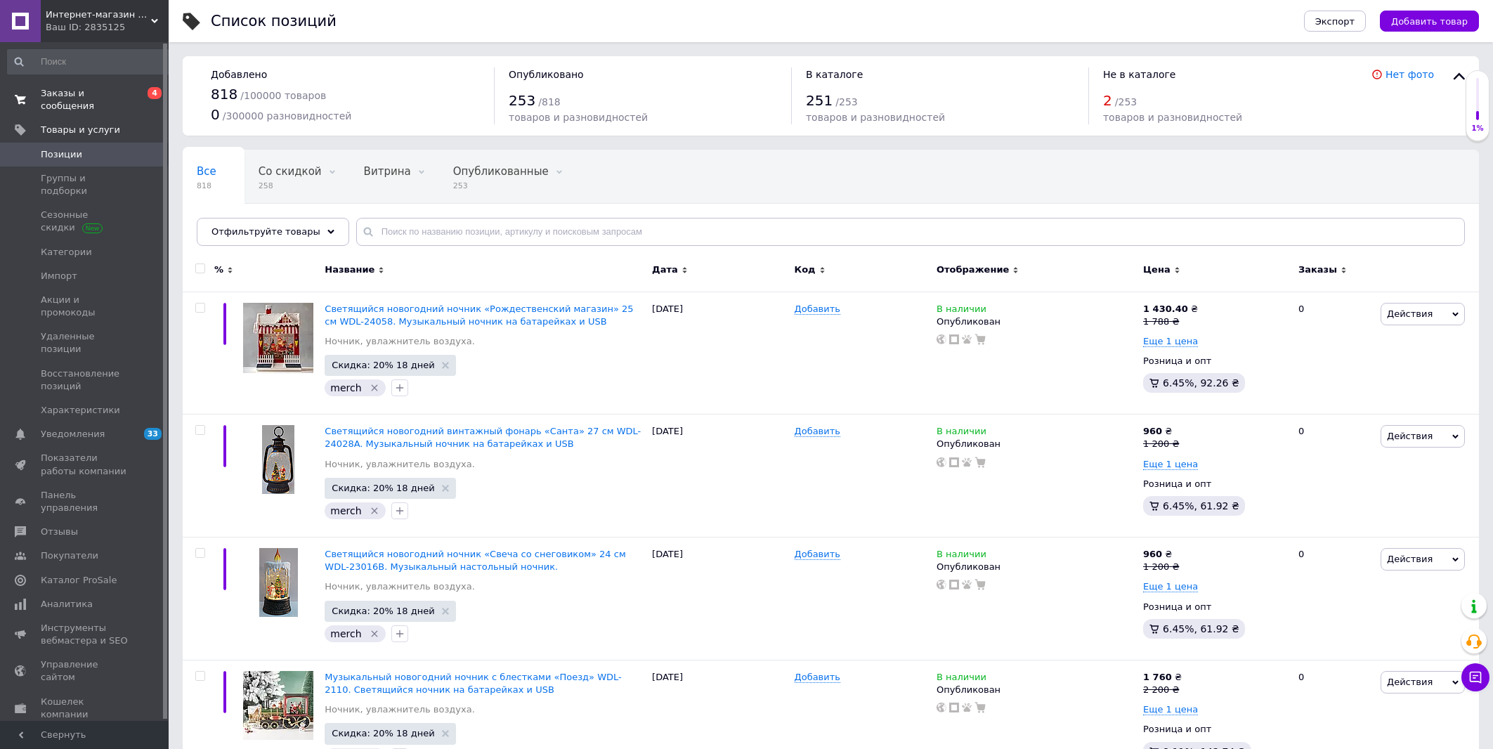
click at [100, 98] on span "Заказы и сообщения" at bounding box center [85, 99] width 89 height 25
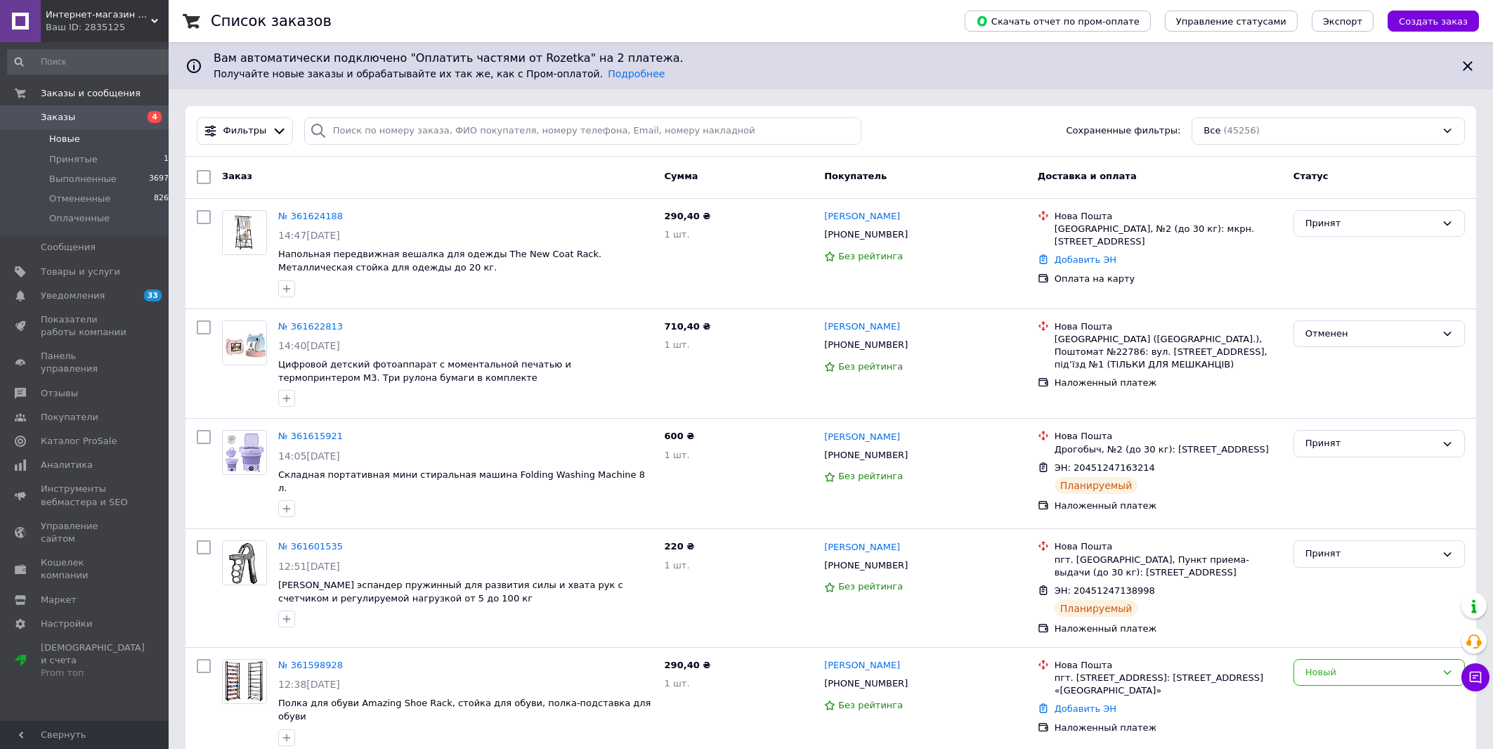
click at [79, 137] on li "Новые 3" at bounding box center [91, 139] width 182 height 20
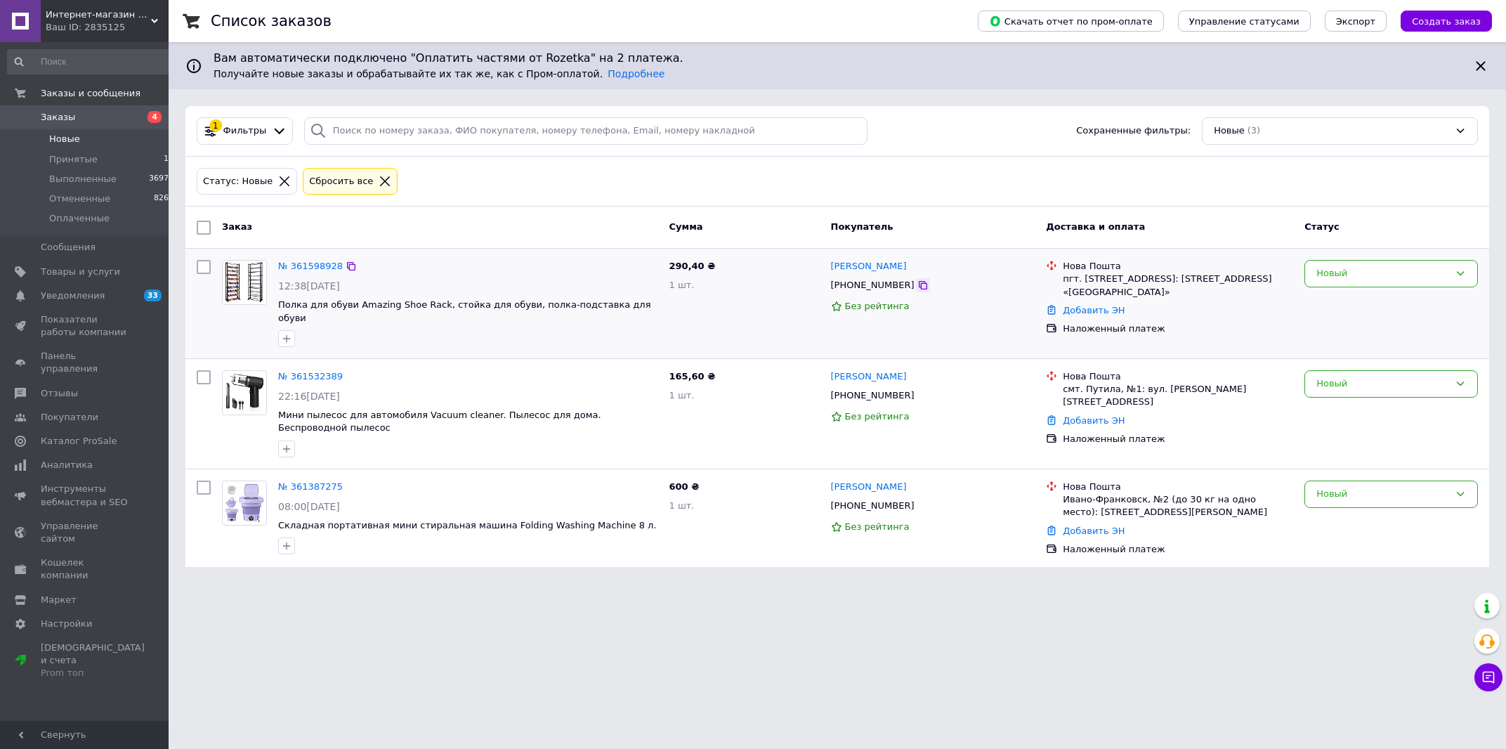
click at [918, 285] on icon at bounding box center [923, 285] width 11 height 11
click at [1211, 348] on div "№ 361598928 12:38[DATE] Полка для обуви Amazing Shoe Rack, стойка для обуви, по…" at bounding box center [837, 304] width 1304 height 110
click at [109, 115] on span "Заказы" at bounding box center [85, 117] width 89 height 13
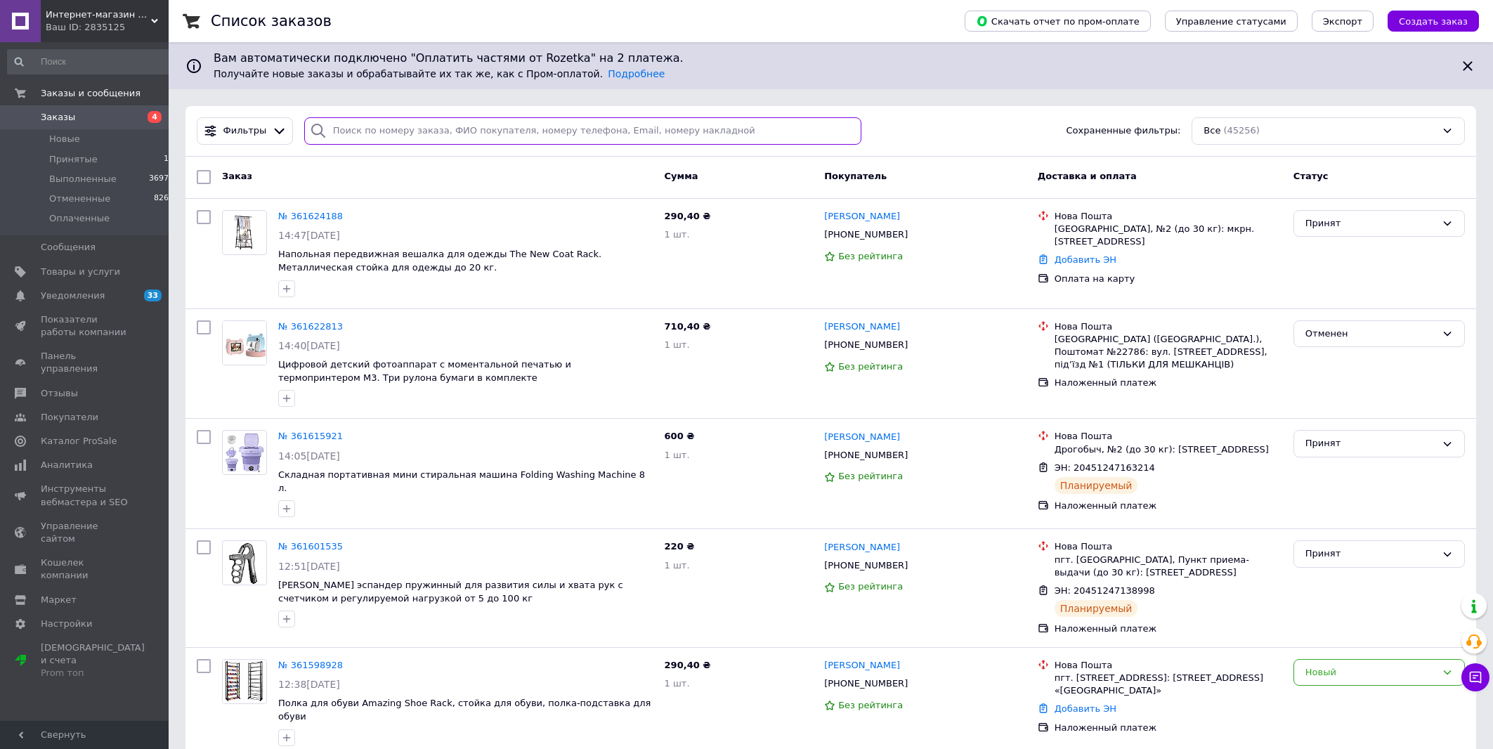
click at [779, 133] on input "search" at bounding box center [582, 130] width 557 height 27
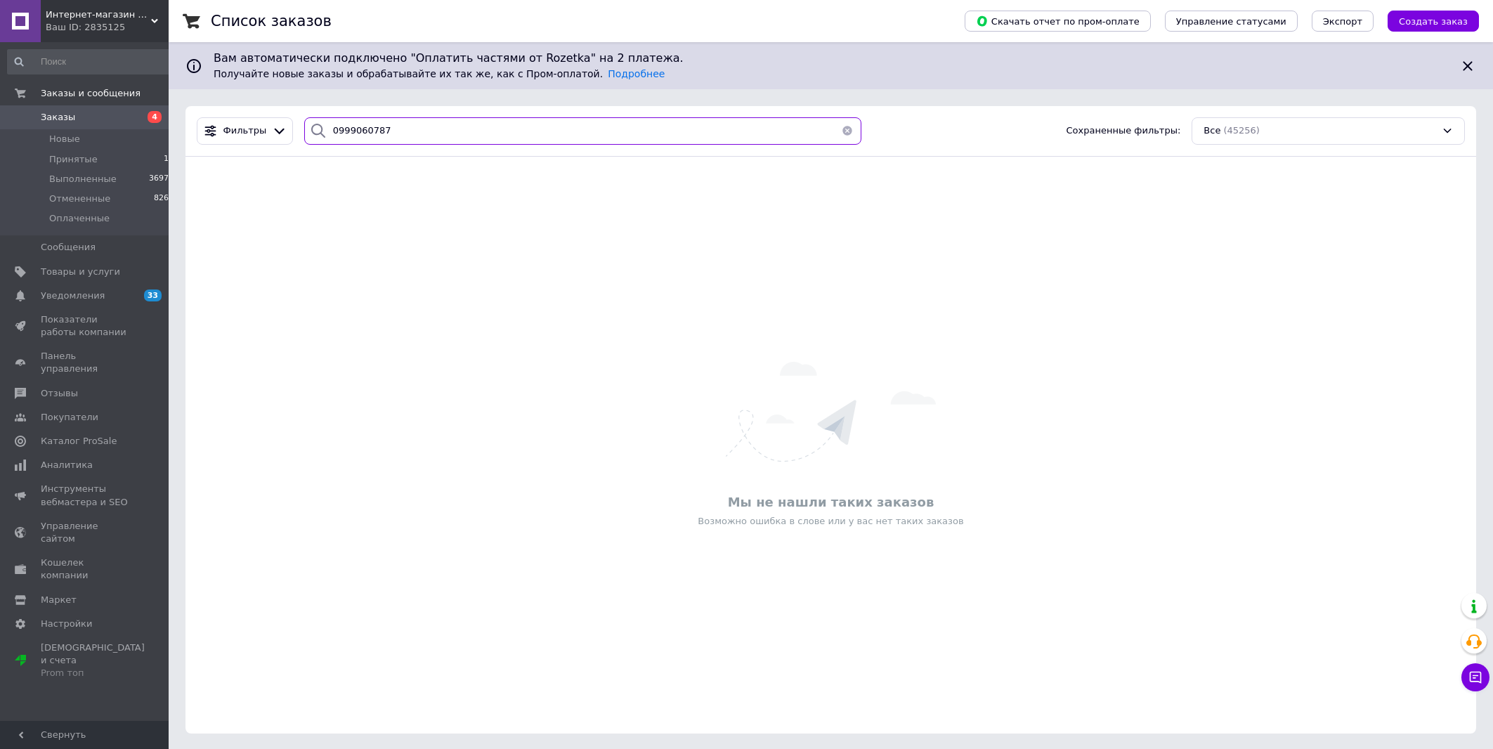
click at [401, 133] on input "0999060787" at bounding box center [582, 130] width 557 height 27
type input "0999060787"
click at [117, 118] on span "Заказы" at bounding box center [85, 117] width 89 height 13
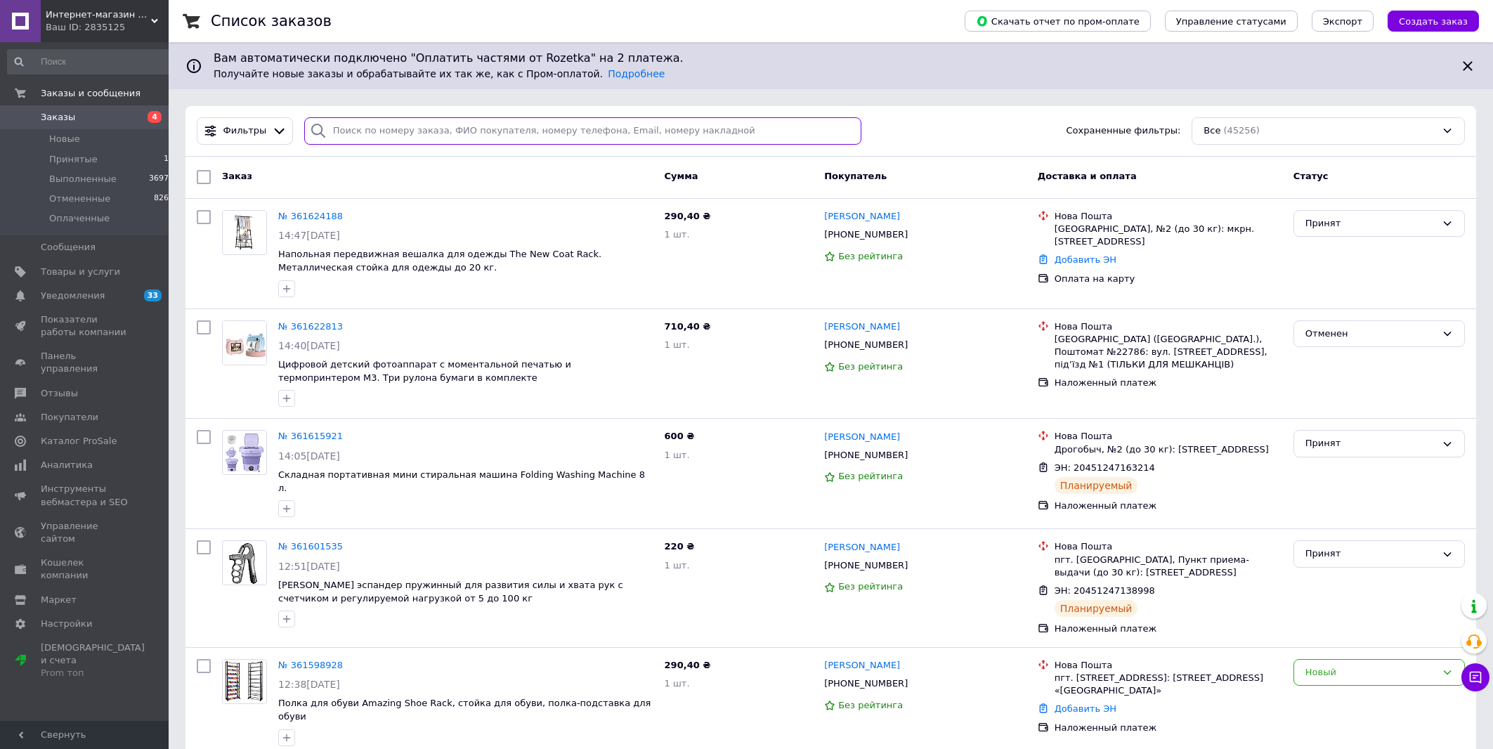
click at [460, 136] on input "search" at bounding box center [582, 130] width 557 height 27
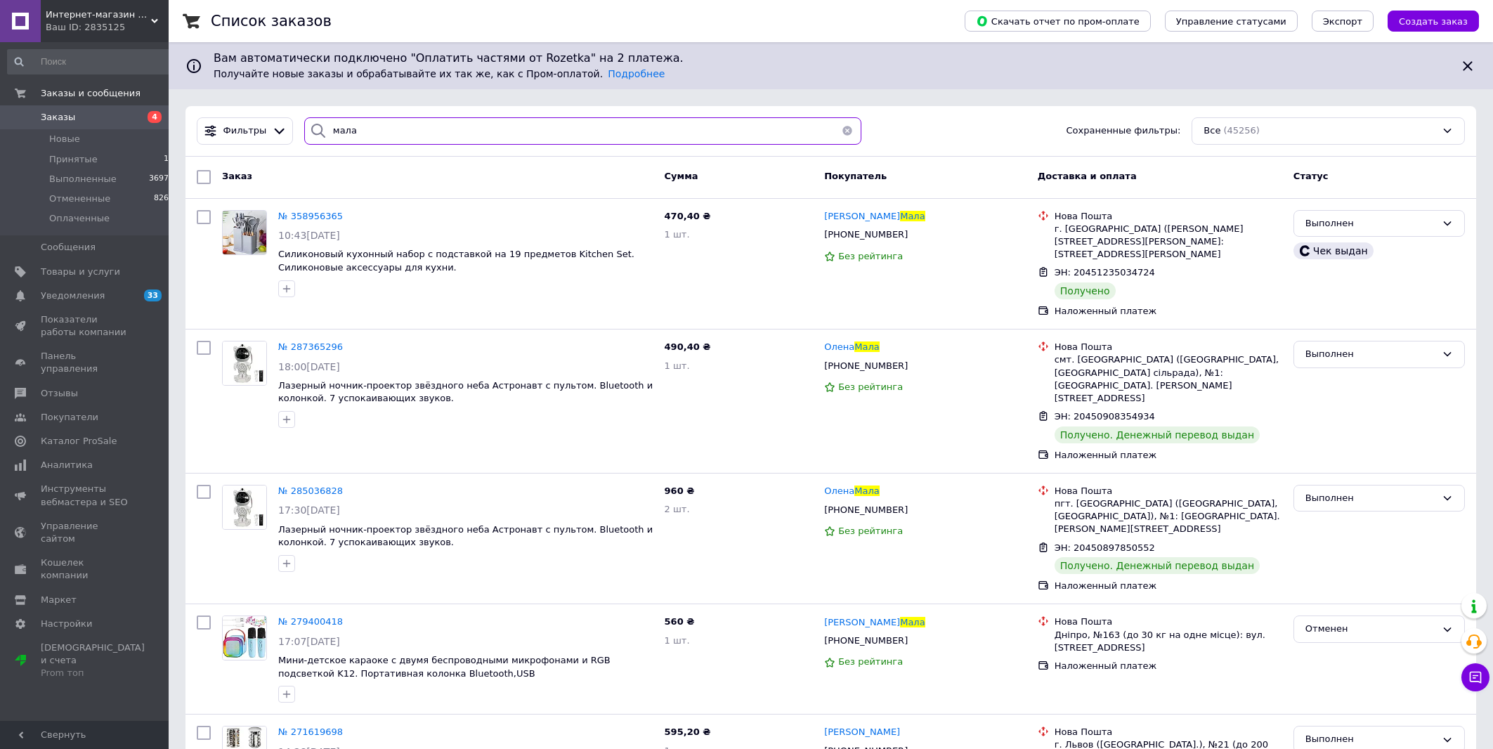
type input "мала"
click at [121, 114] on span "Заказы" at bounding box center [85, 117] width 89 height 13
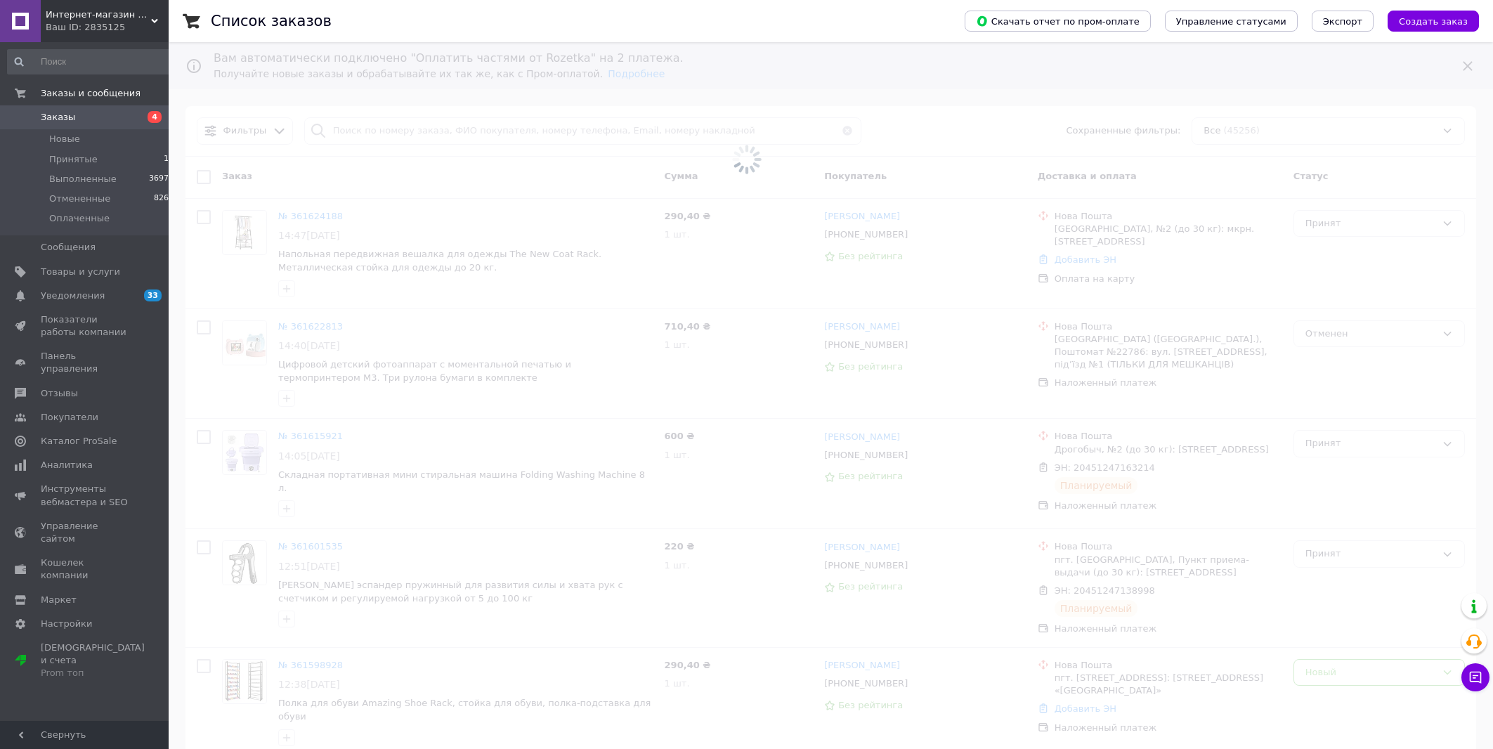
type input "мала"
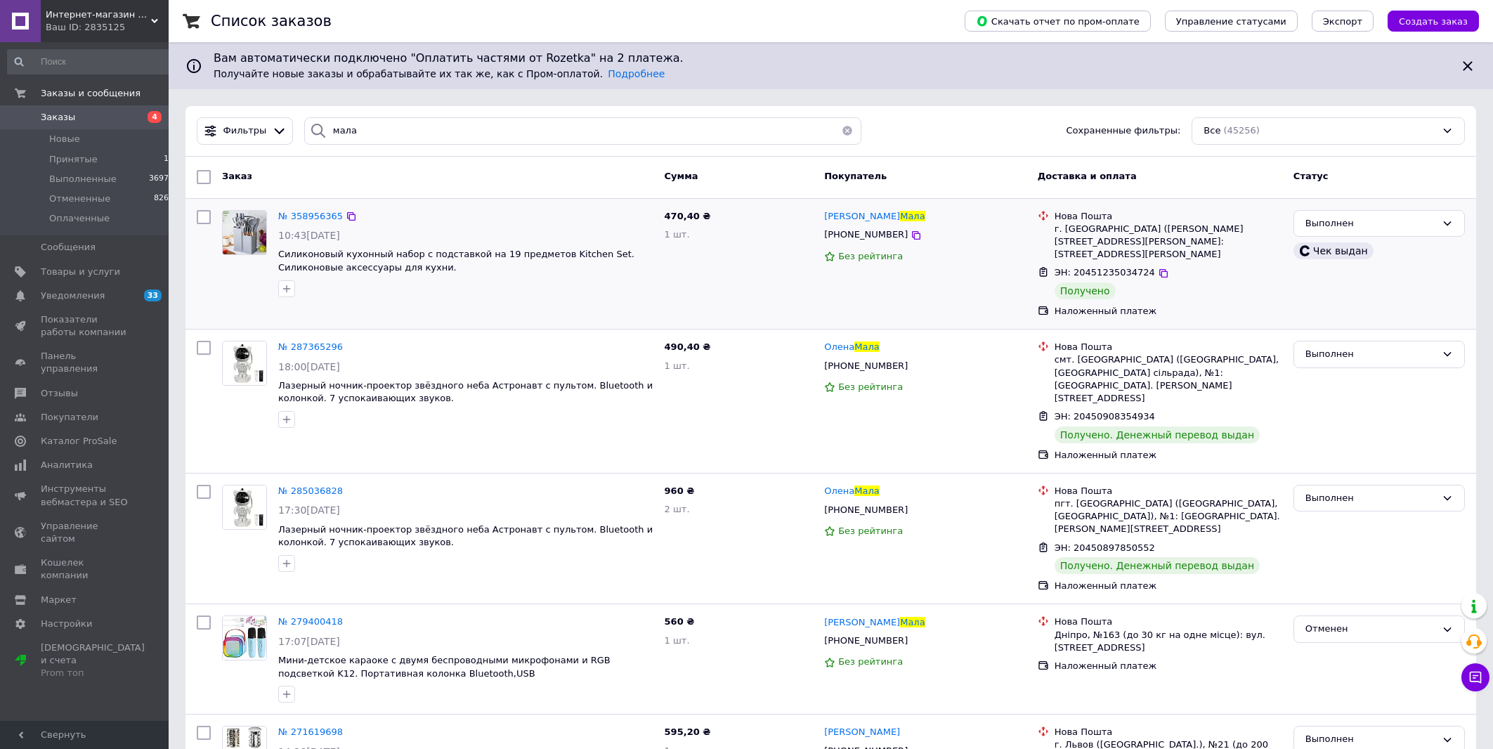
click at [1158, 268] on icon at bounding box center [1163, 273] width 11 height 11
click at [133, 113] on span "4" at bounding box center [149, 117] width 39 height 13
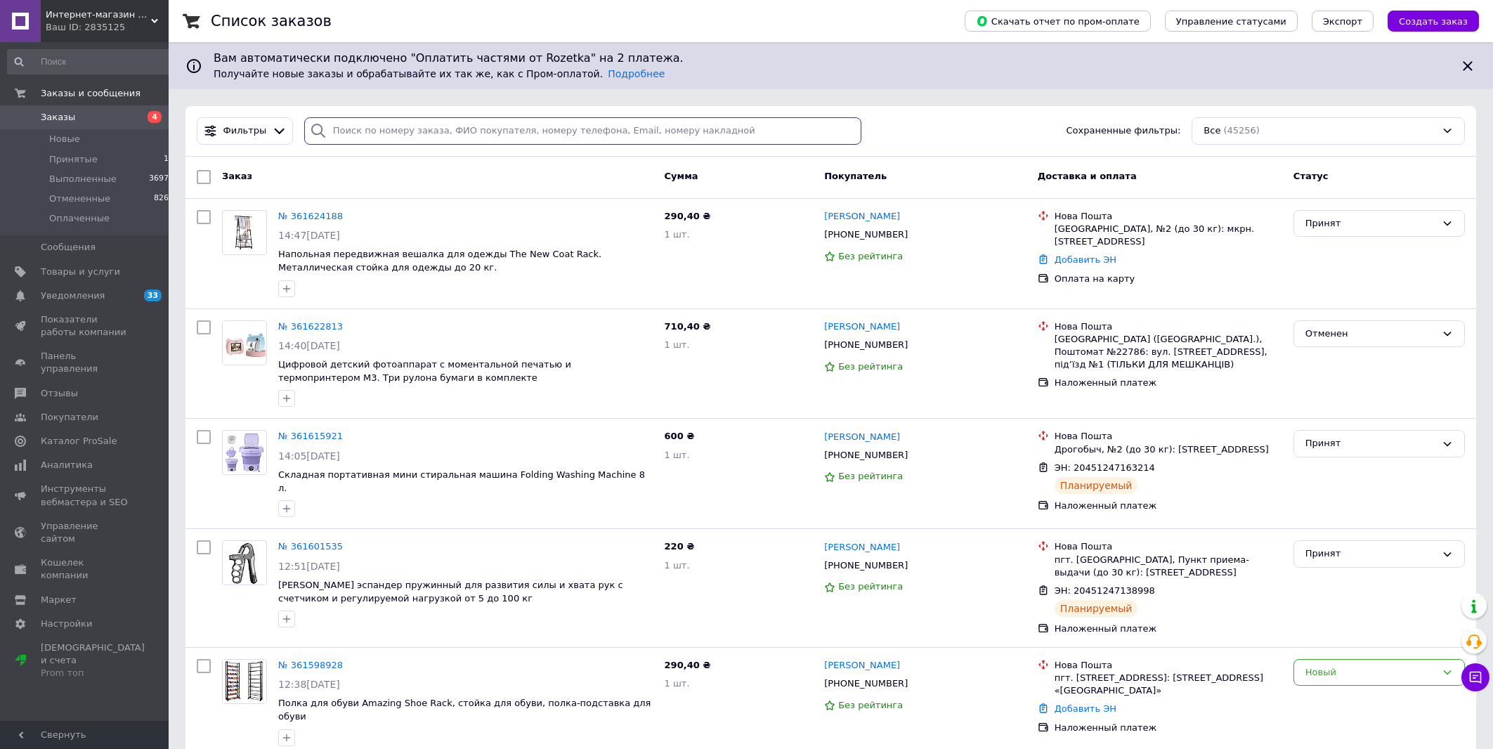
click at [653, 140] on input "search" at bounding box center [582, 130] width 557 height 27
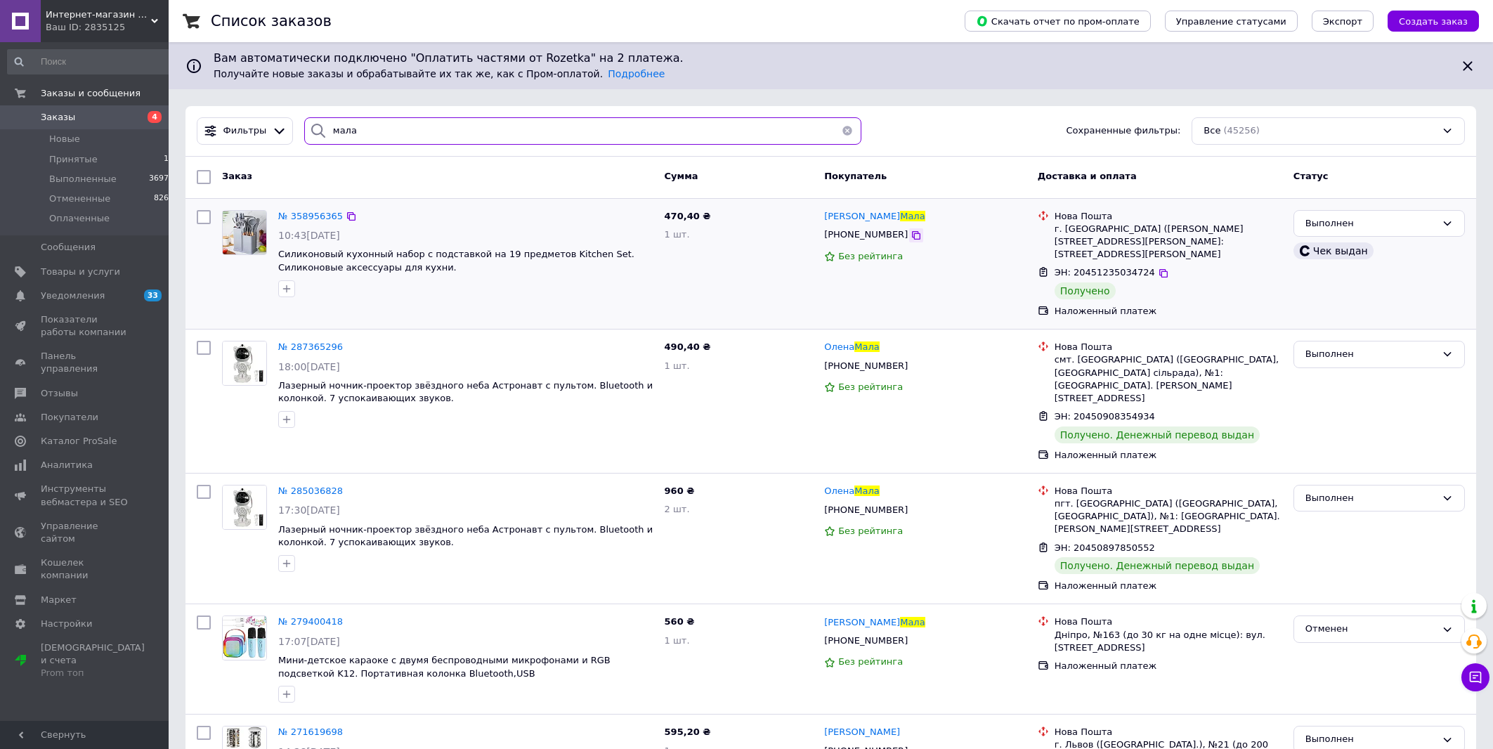
type input "мала"
click at [911, 240] on icon at bounding box center [916, 235] width 11 height 11
click at [96, 108] on link "Заказы 4" at bounding box center [91, 117] width 182 height 24
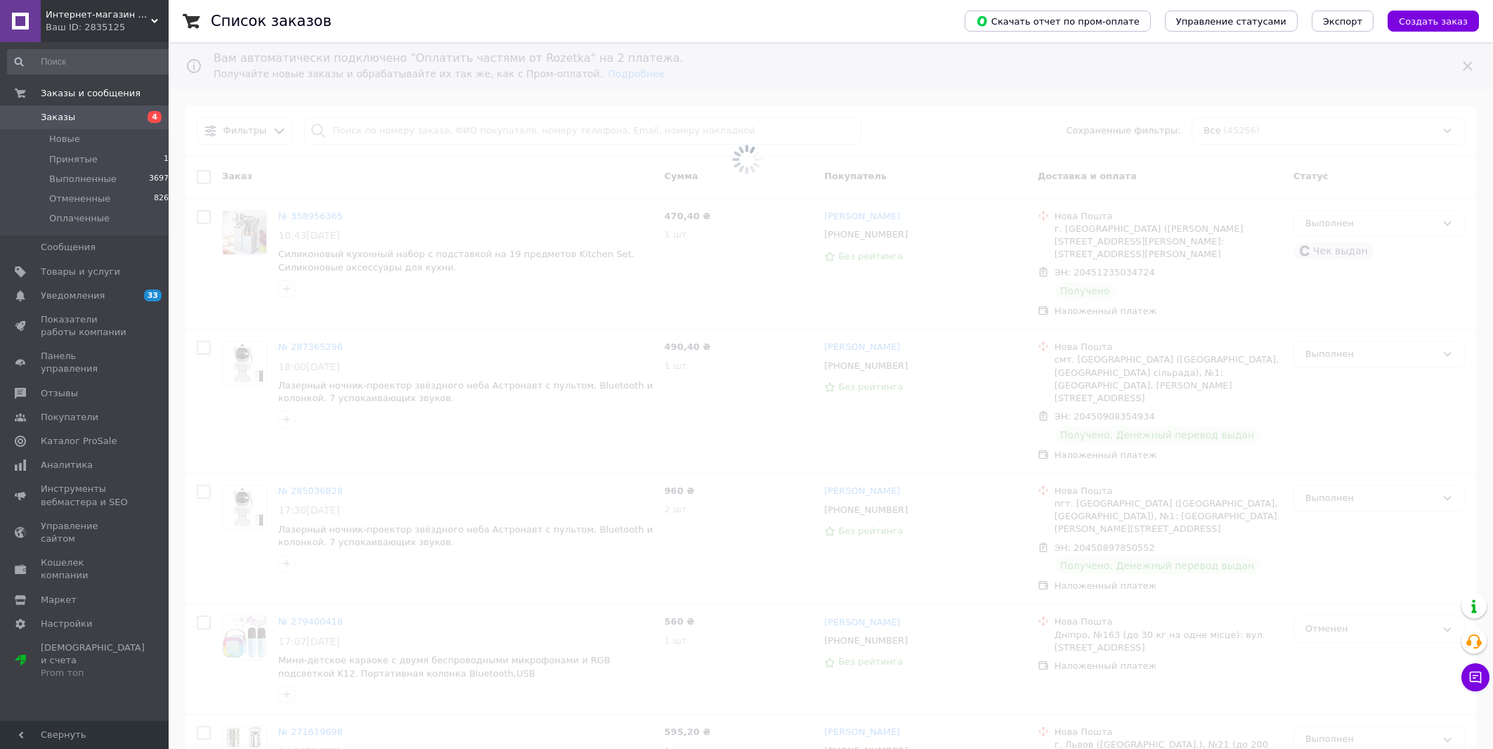
click at [99, 119] on span "Заказы" at bounding box center [85, 117] width 89 height 13
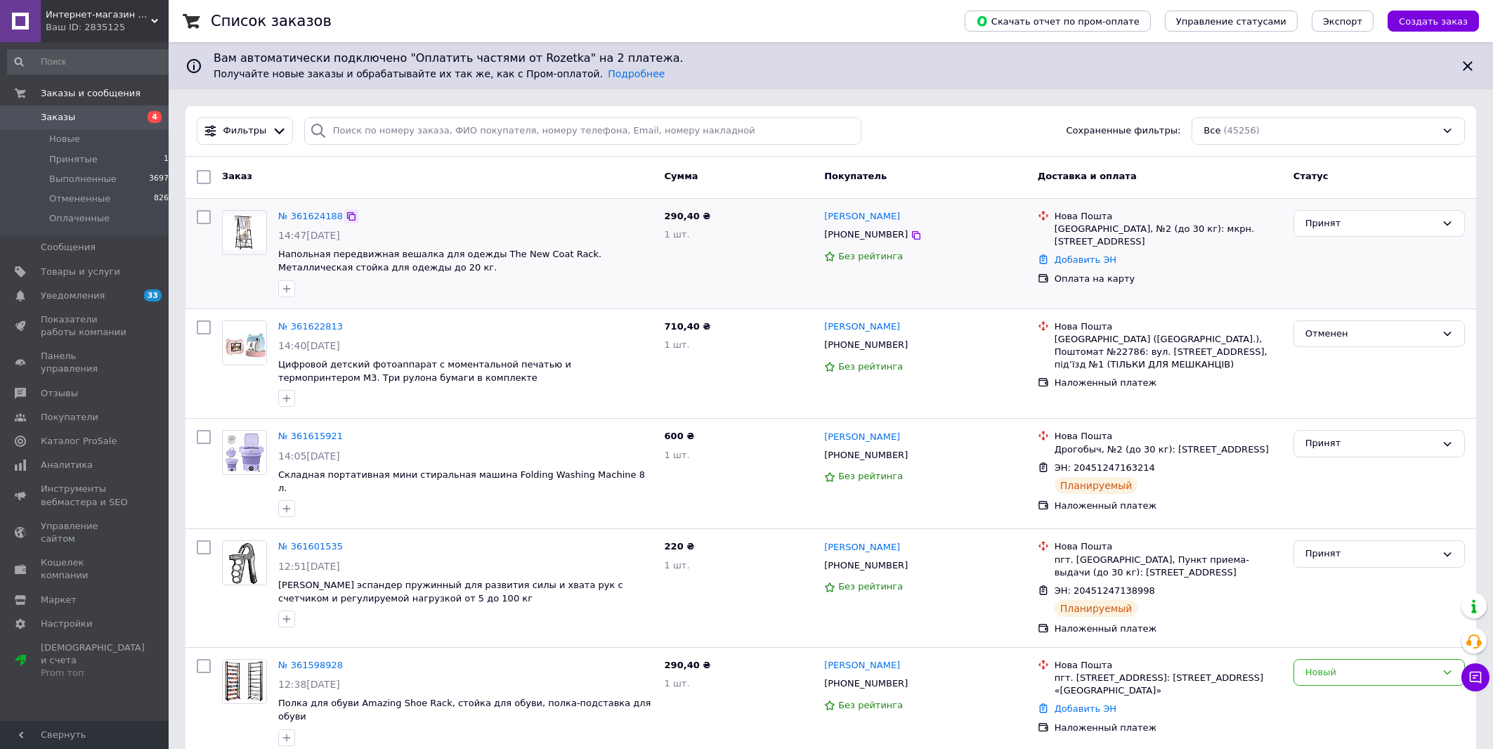
click at [347, 216] on icon at bounding box center [351, 216] width 8 height 8
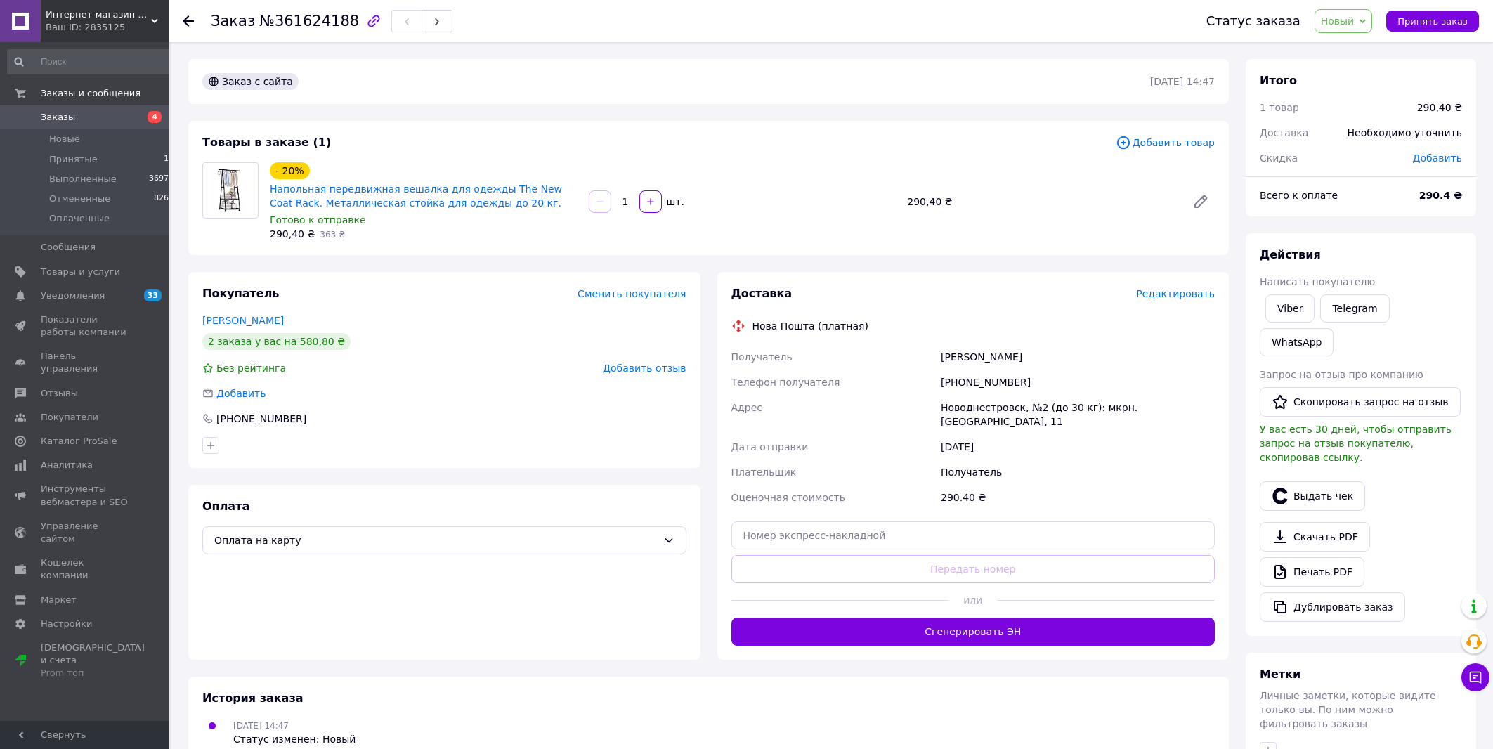
click at [1343, 22] on span "Новый" at bounding box center [1338, 20] width 34 height 11
click at [1370, 48] on li "Принят" at bounding box center [1352, 49] width 74 height 21
